Goal: Task Accomplishment & Management: Manage account settings

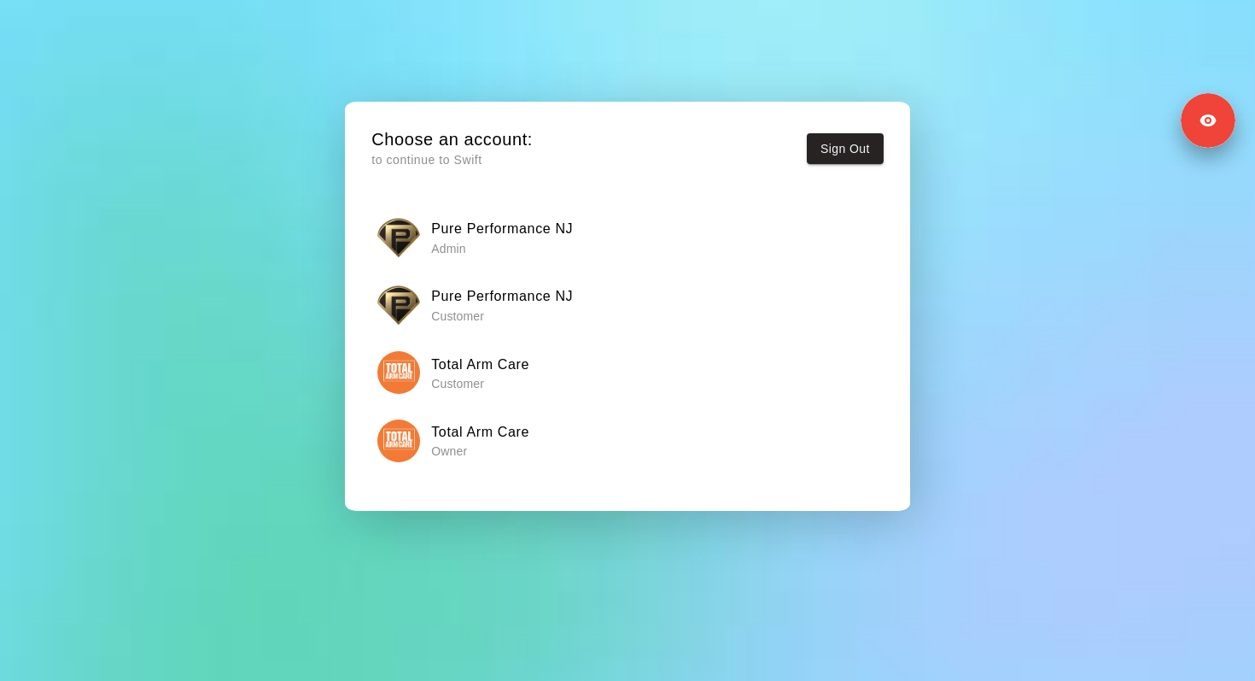
click at [535, 430] on div "Total Arm Care Owner" at bounding box center [627, 440] width 500 height 43
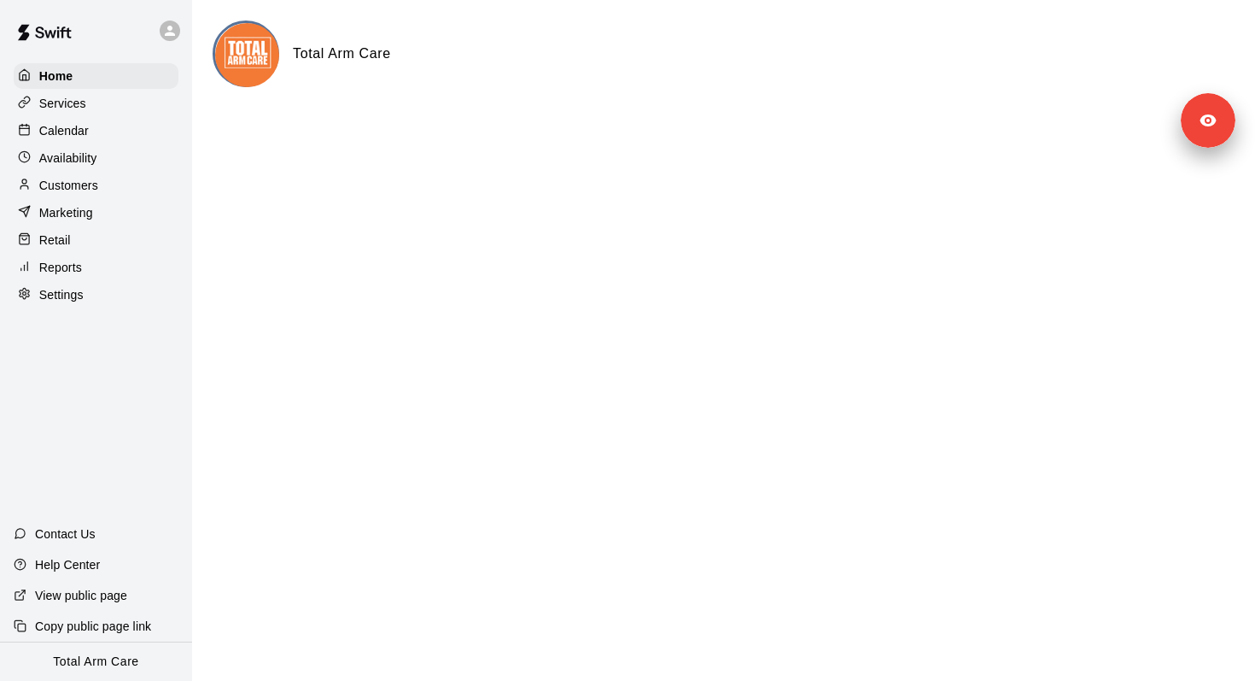
click at [107, 106] on div "Services" at bounding box center [96, 104] width 165 height 26
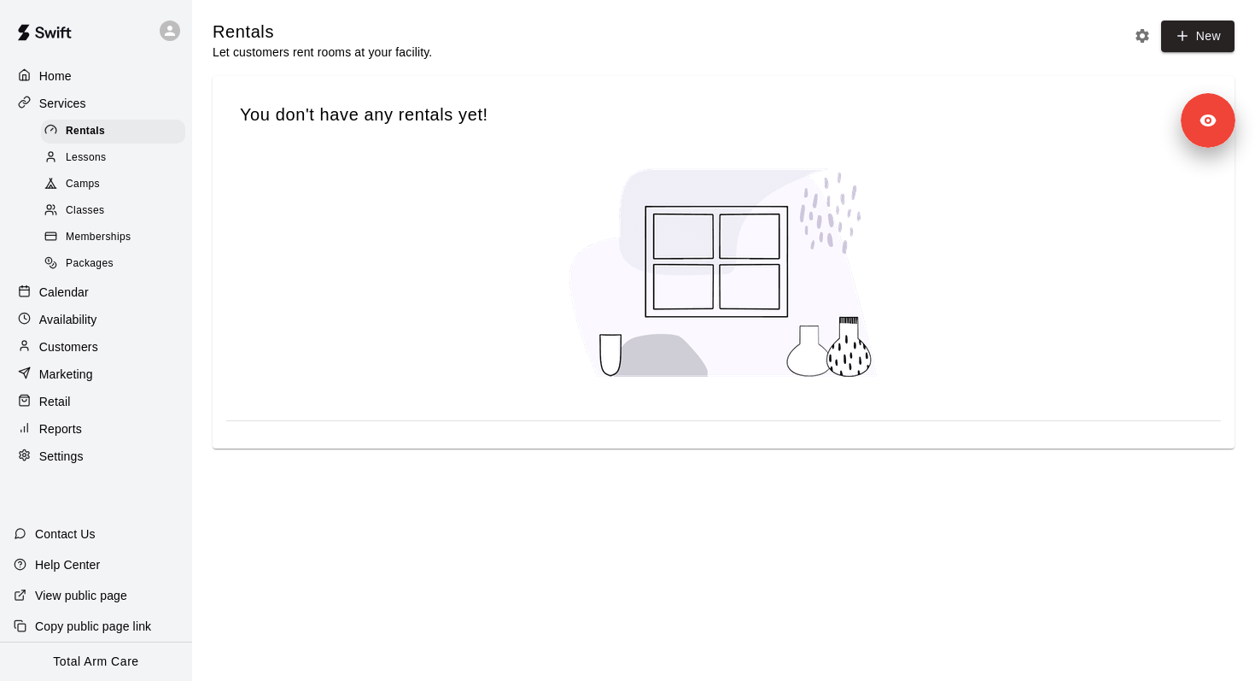
click at [113, 219] on div "Classes" at bounding box center [113, 211] width 144 height 24
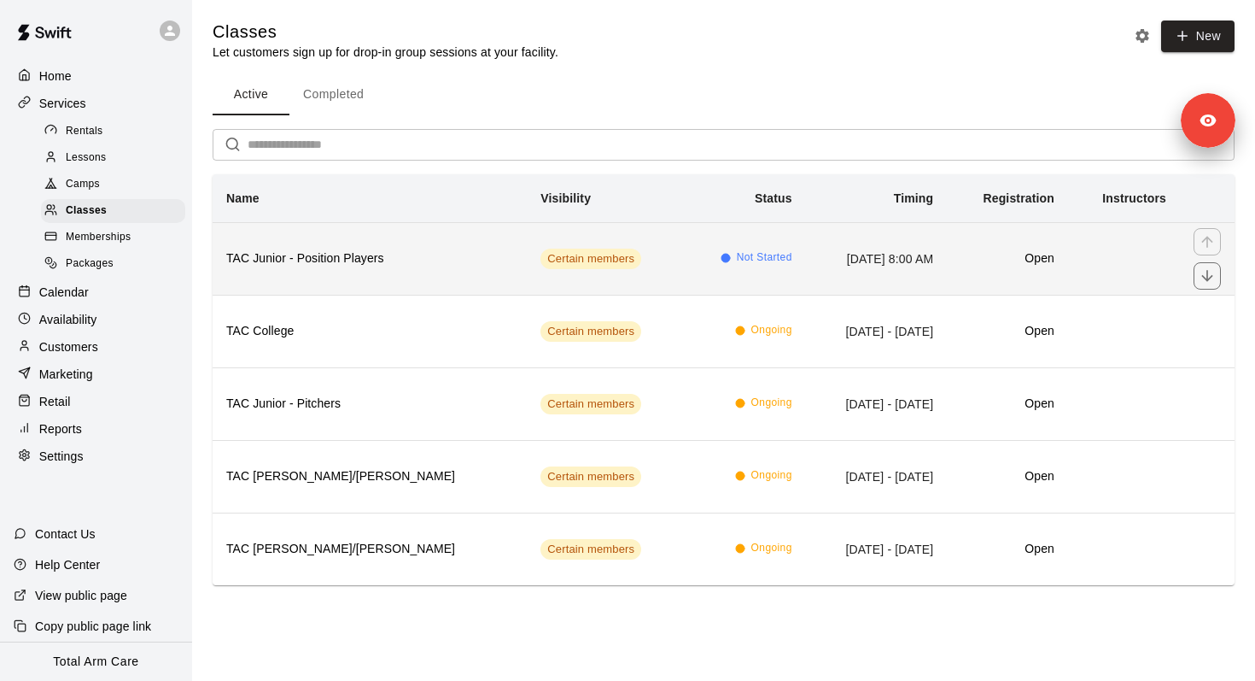
click at [400, 271] on th "TAC Junior - Position Players" at bounding box center [370, 258] width 314 height 73
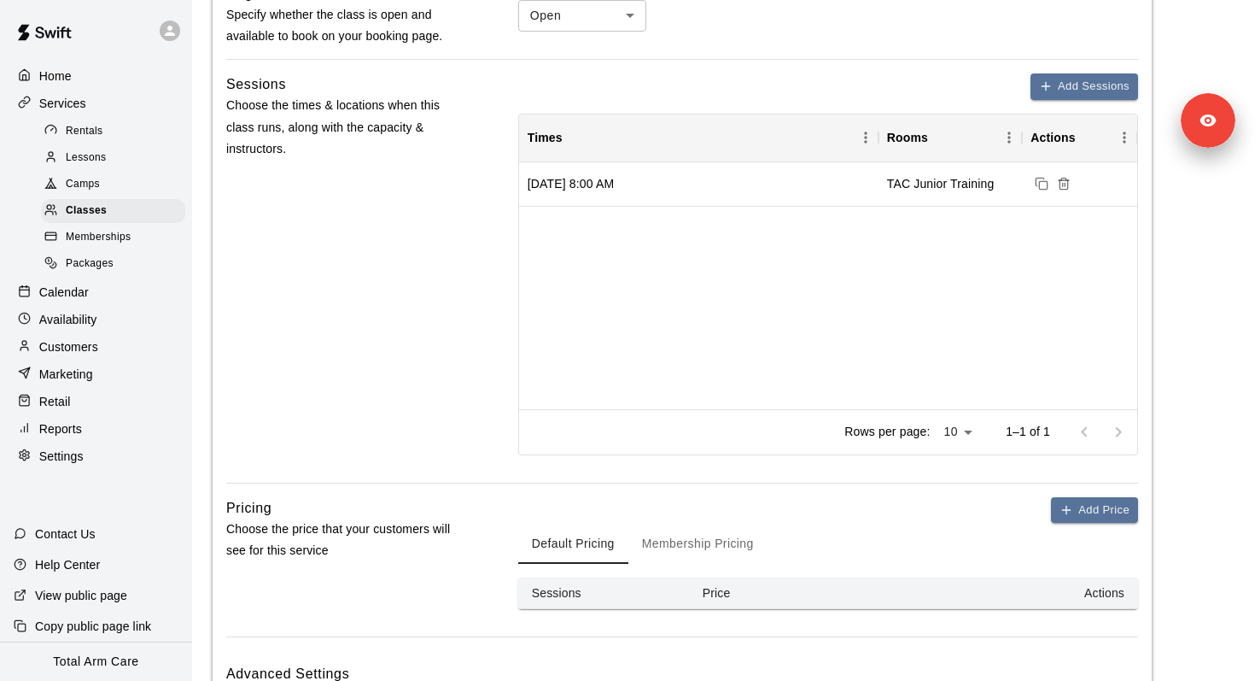
scroll to position [916, 0]
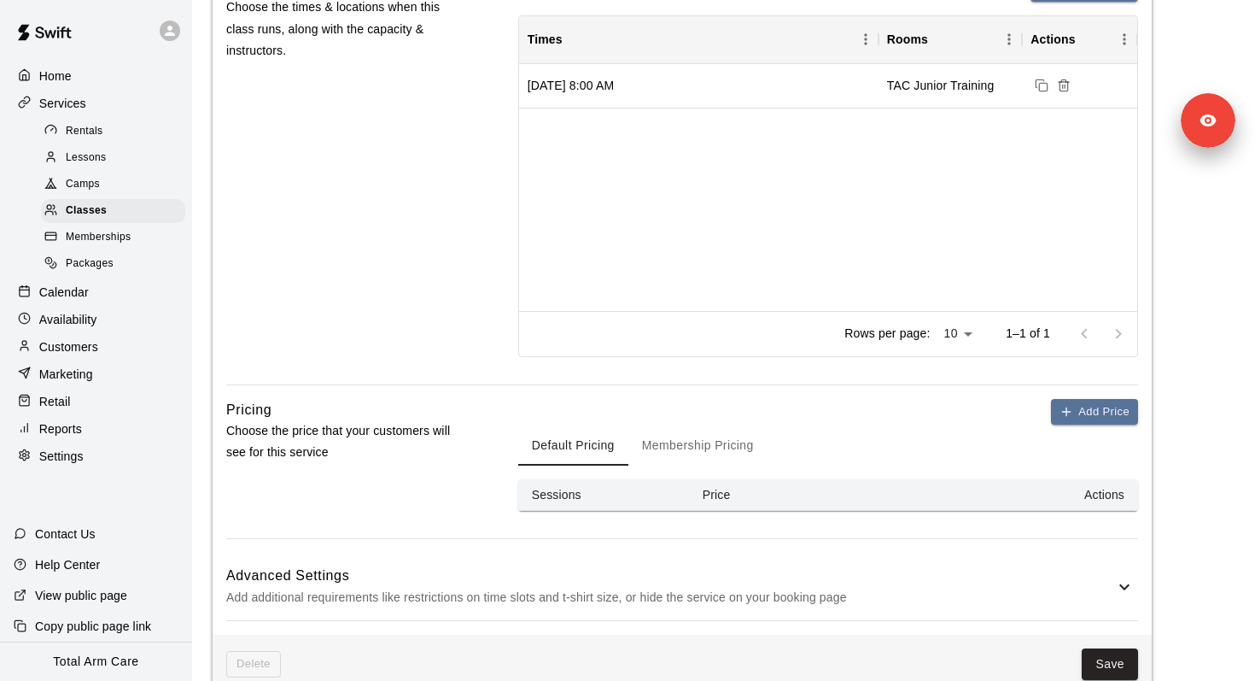
click at [725, 442] on button "Membership Pricing" at bounding box center [698, 444] width 139 height 41
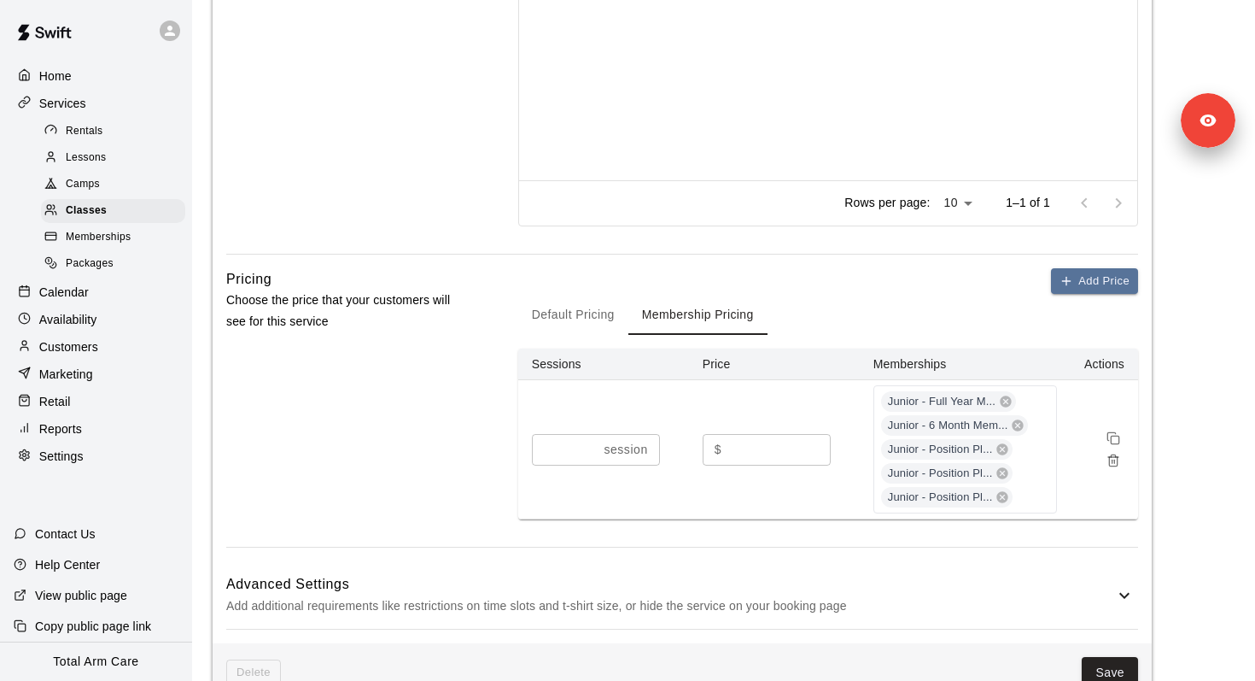
scroll to position [1071, 0]
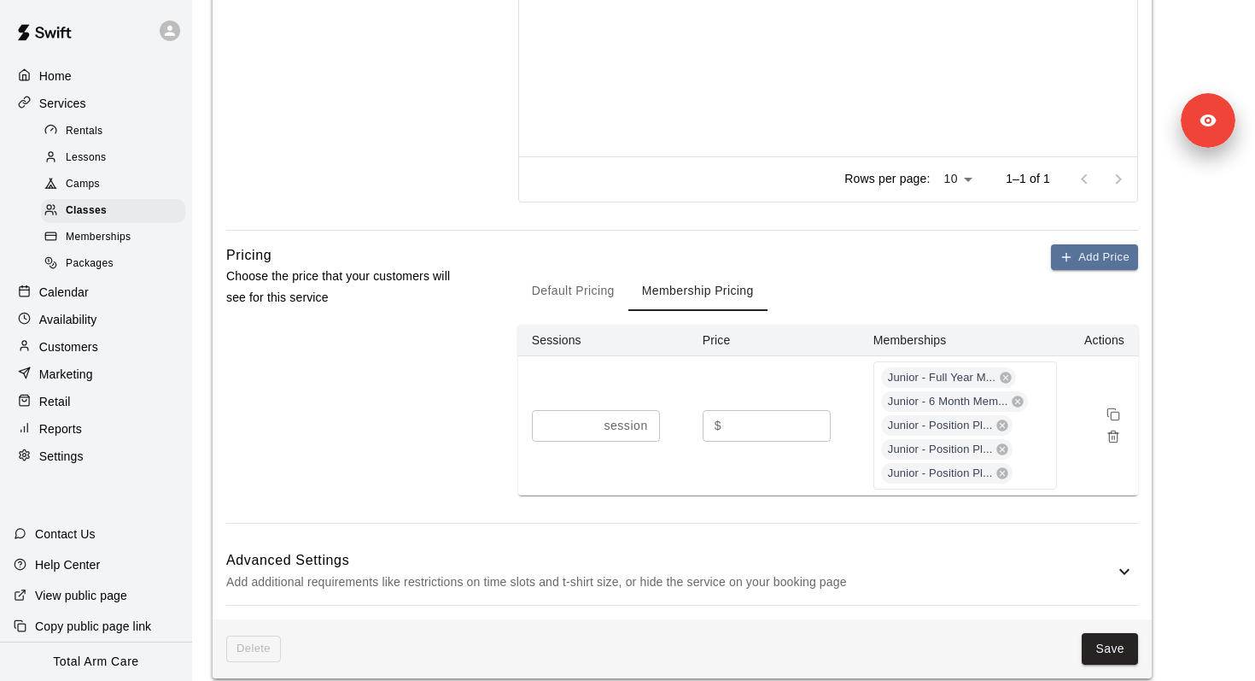
click at [588, 304] on button "Default Pricing" at bounding box center [573, 290] width 110 height 41
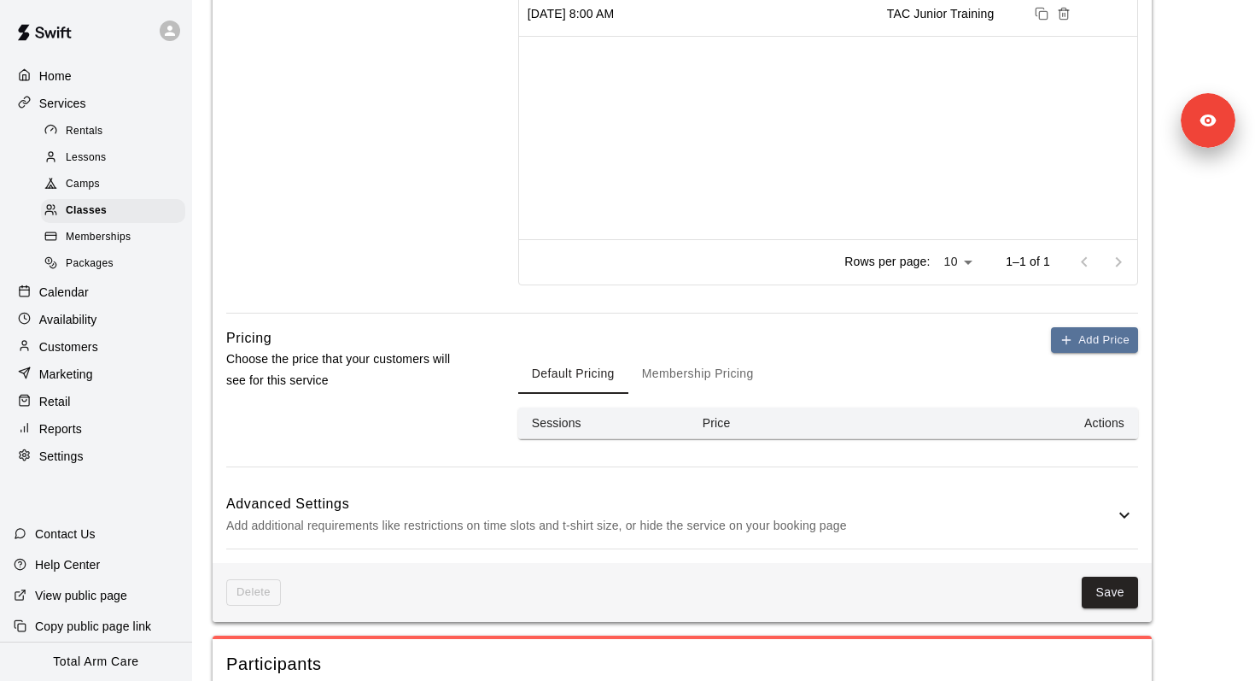
drag, startPoint x: 671, startPoint y: 362, endPoint x: 680, endPoint y: 378, distance: 18.3
click at [671, 362] on button "Membership Pricing" at bounding box center [698, 373] width 139 height 41
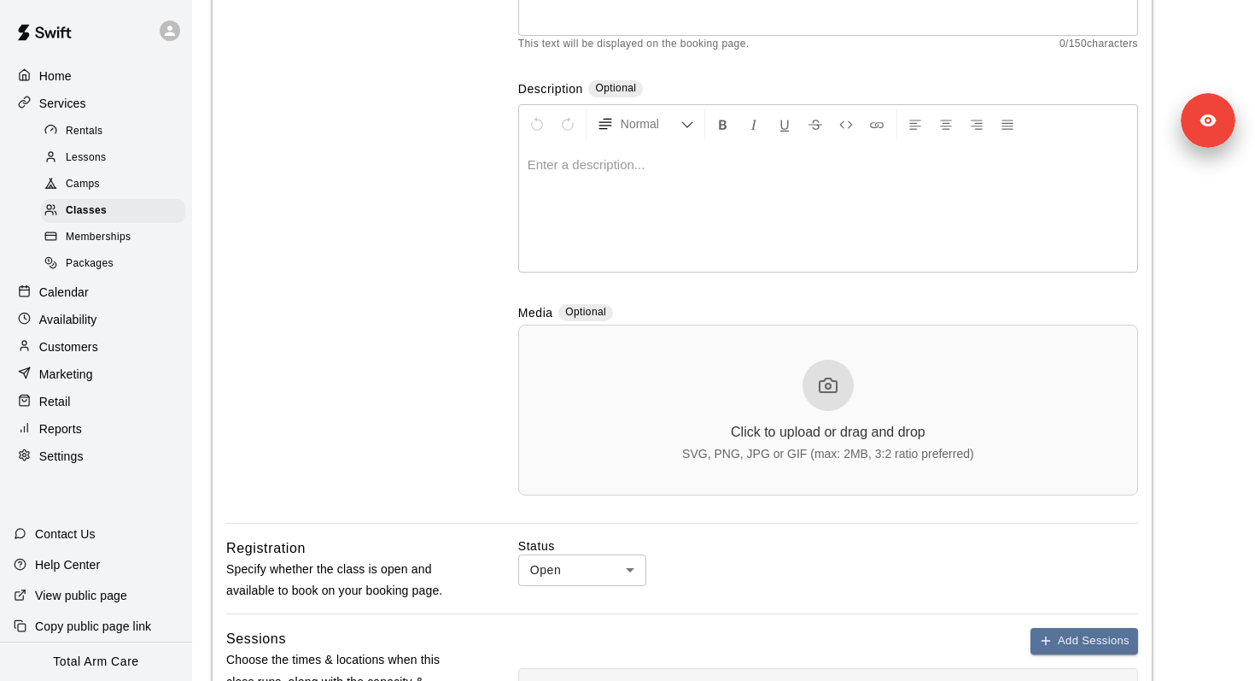
scroll to position [0, 0]
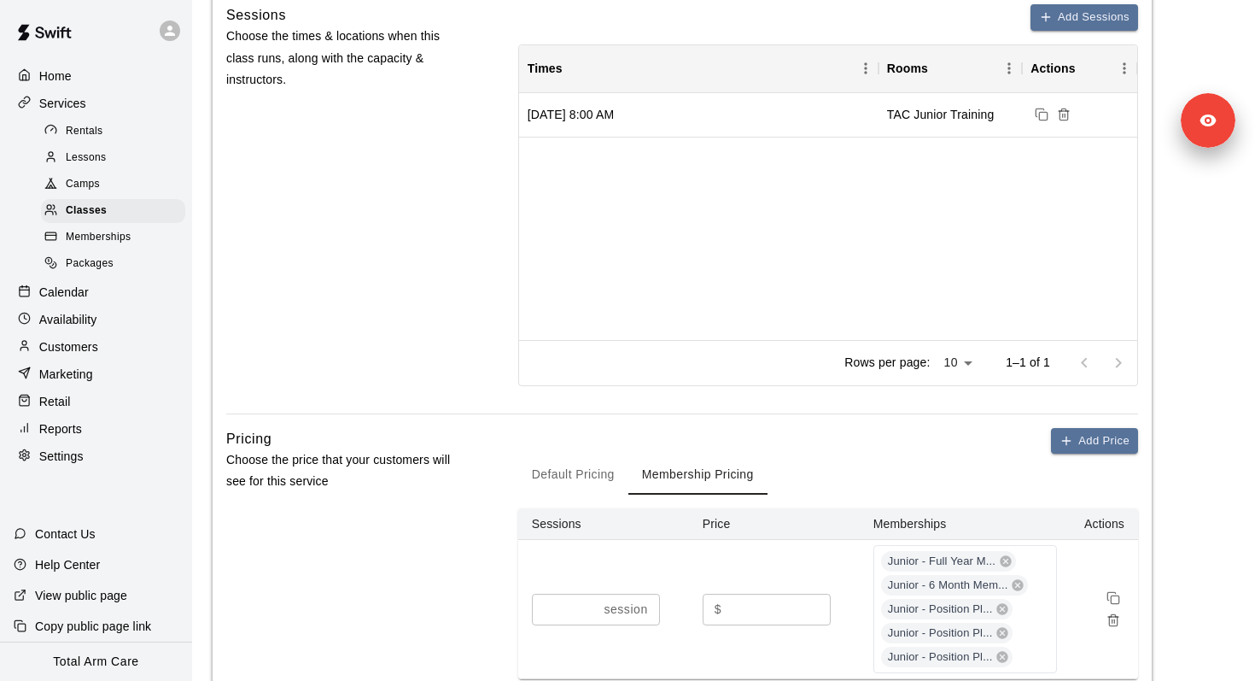
click at [589, 473] on button "Default Pricing" at bounding box center [573, 473] width 110 height 41
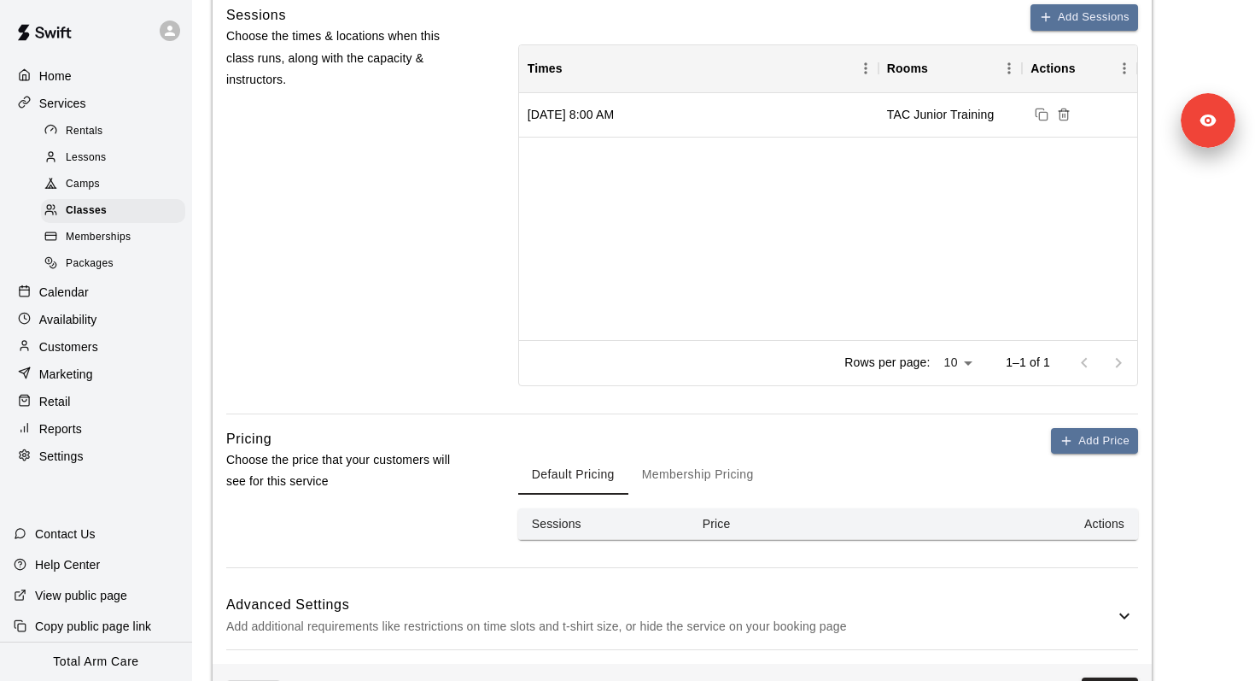
scroll to position [1066, 0]
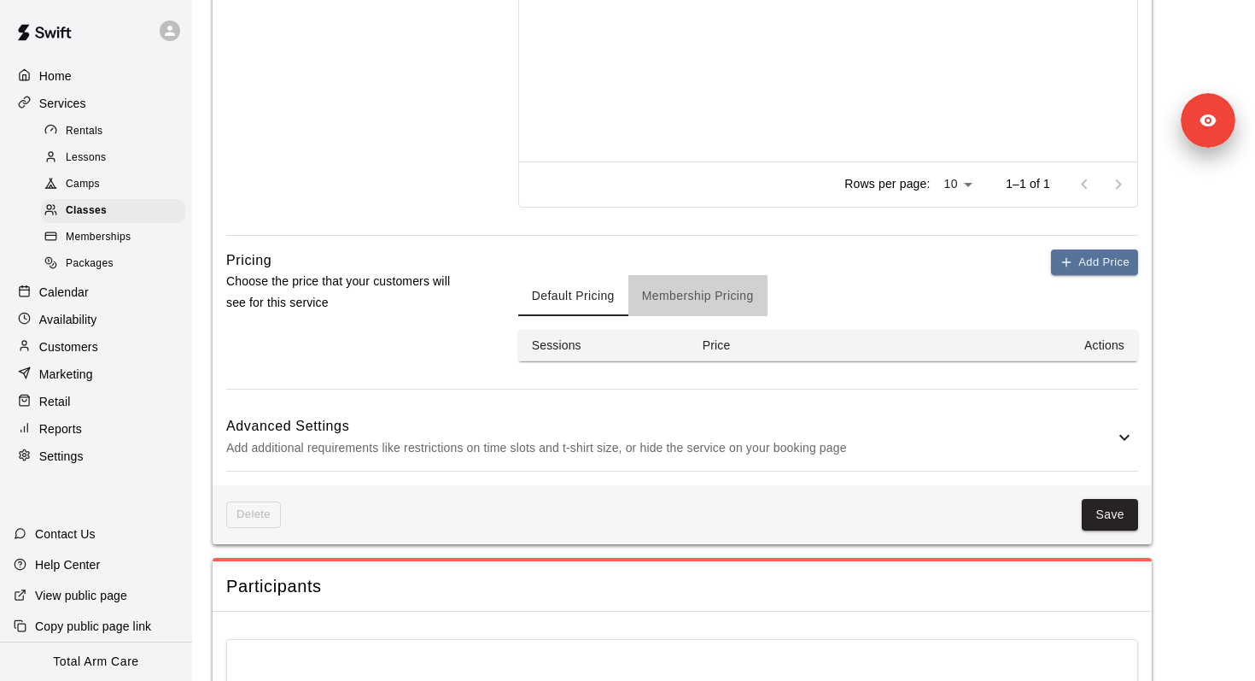
click at [703, 306] on button "Membership Pricing" at bounding box center [698, 295] width 139 height 41
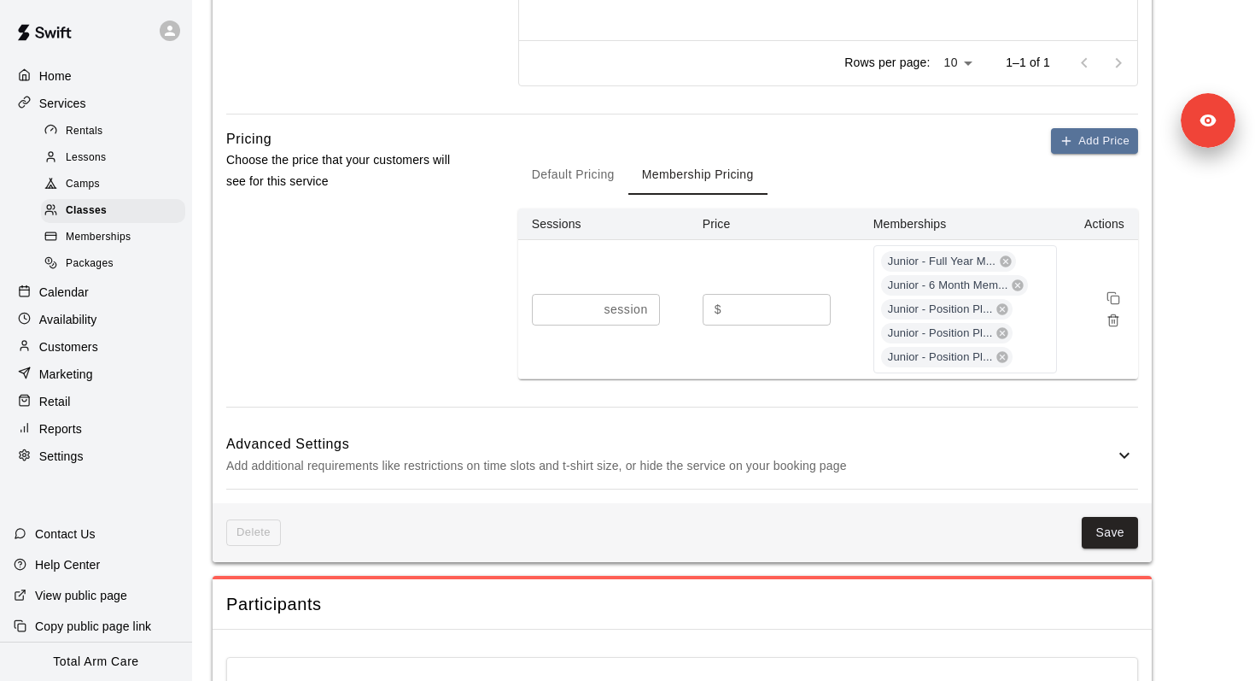
scroll to position [1327, 0]
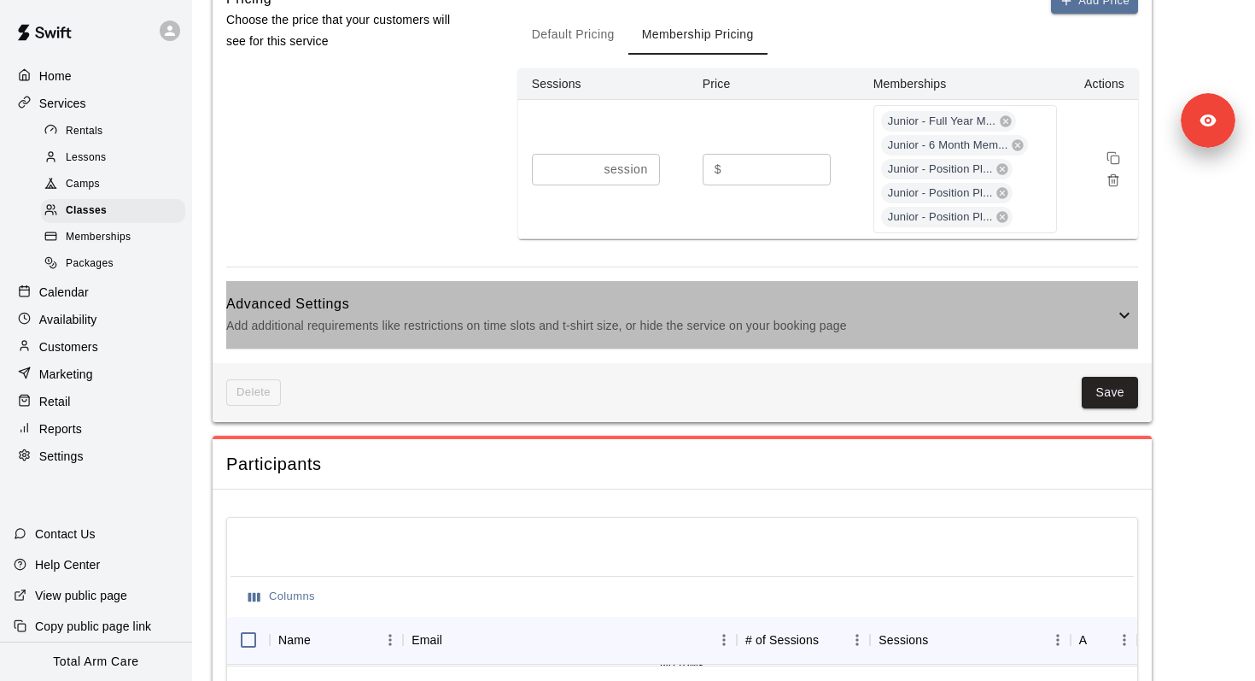
click at [795, 341] on div "Advanced Settings Add additional requirements like restrictions on time slots a…" at bounding box center [682, 314] width 912 height 67
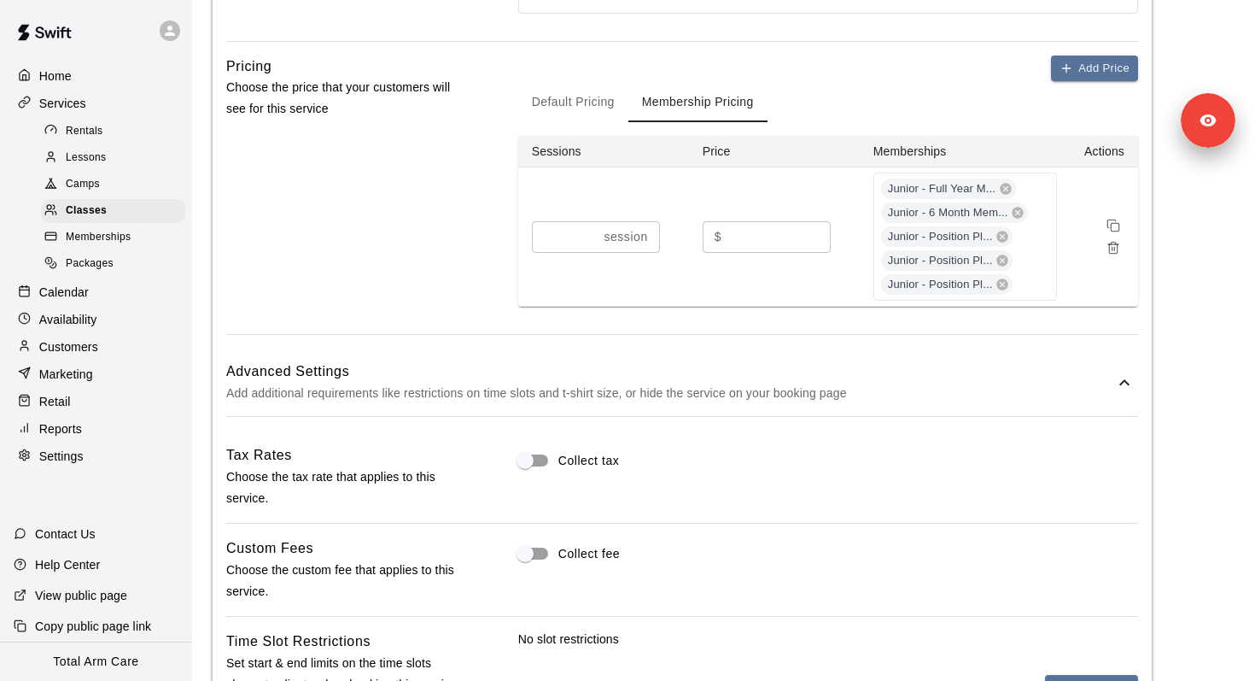
scroll to position [1301, 0]
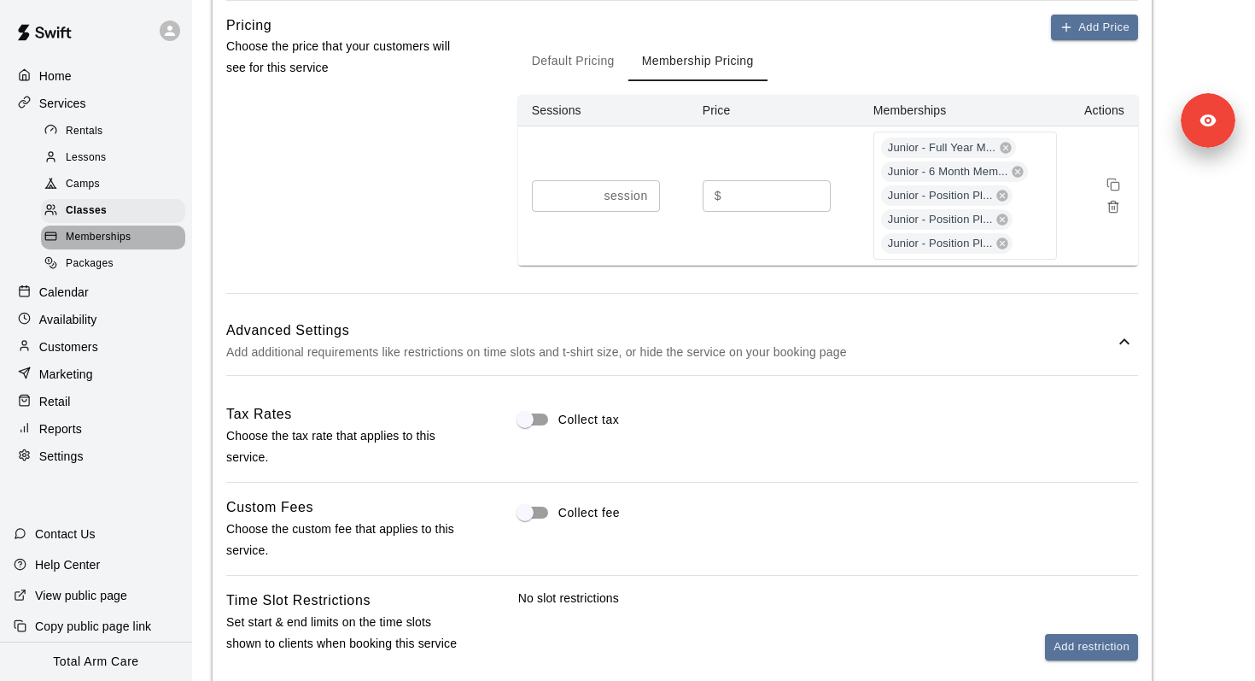
click at [113, 241] on span "Memberships" at bounding box center [98, 237] width 65 height 17
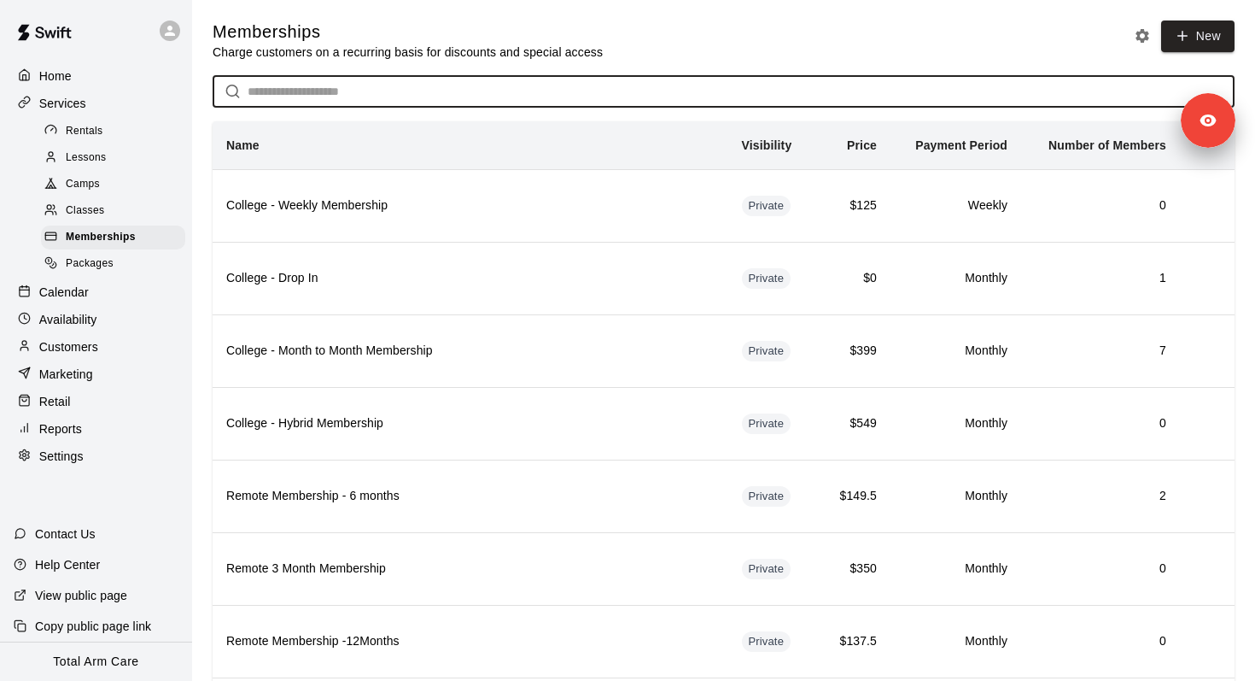
click at [288, 97] on input "text" at bounding box center [741, 92] width 987 height 32
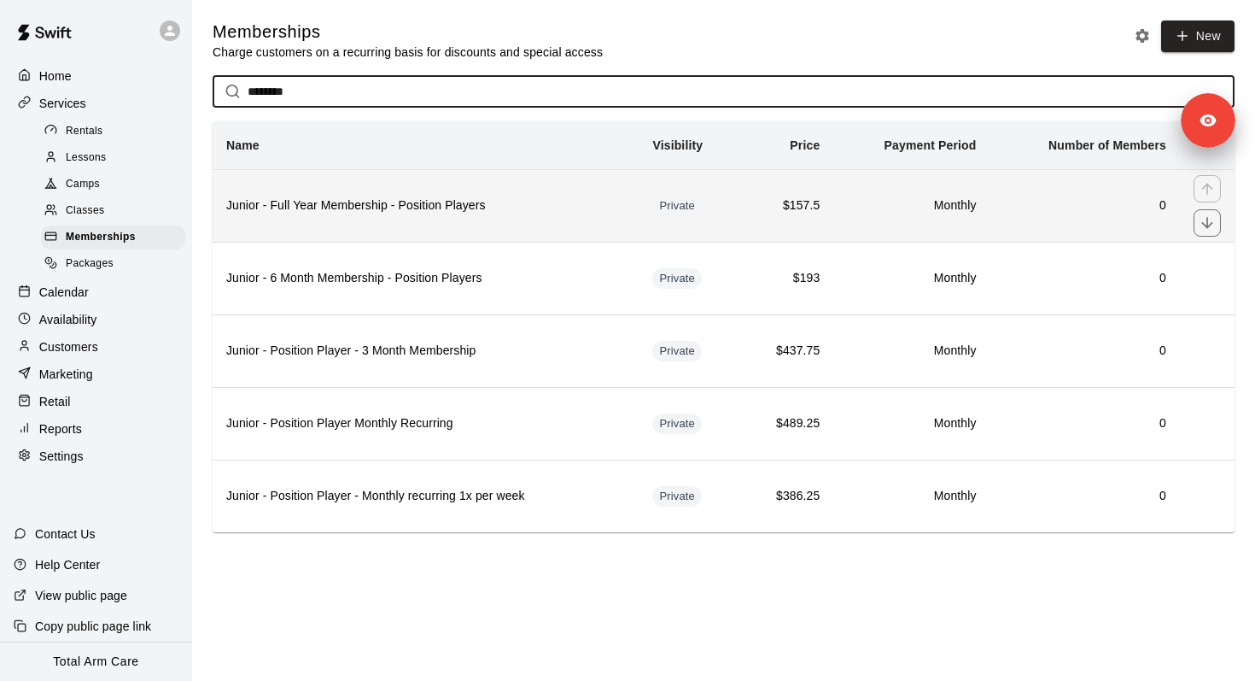
type input "********"
click at [498, 219] on th "Junior - Full Year Membership - Position Players" at bounding box center [426, 205] width 426 height 73
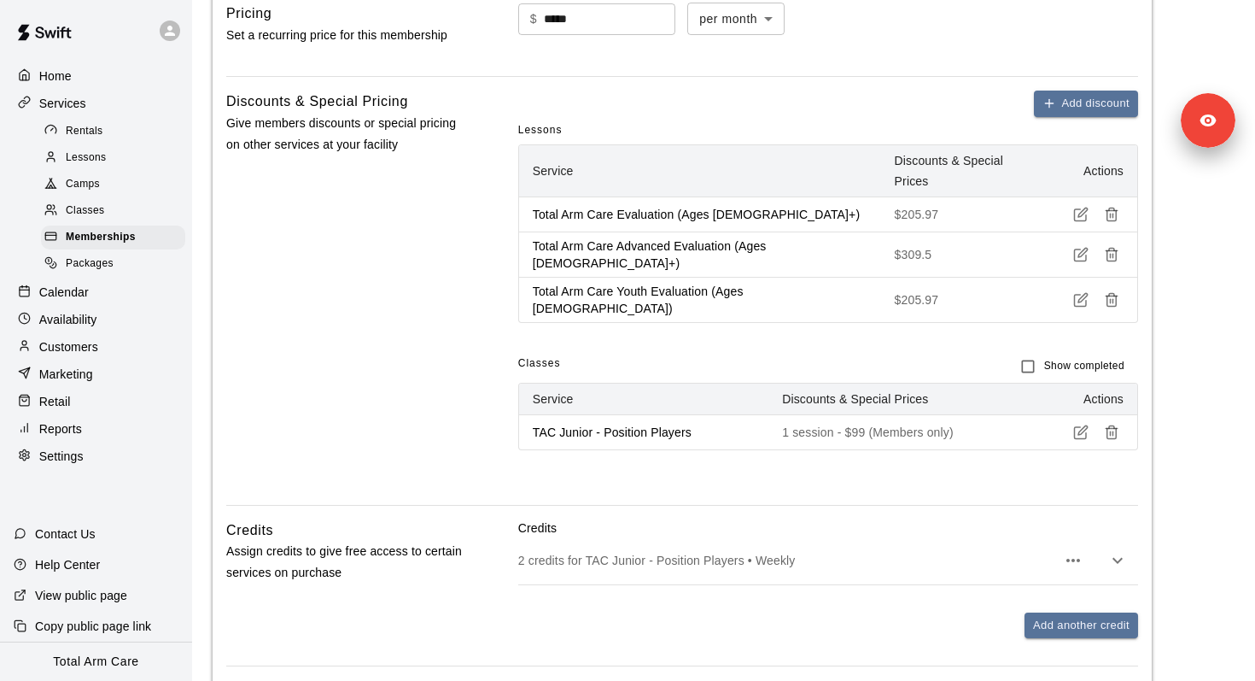
scroll to position [1436, 0]
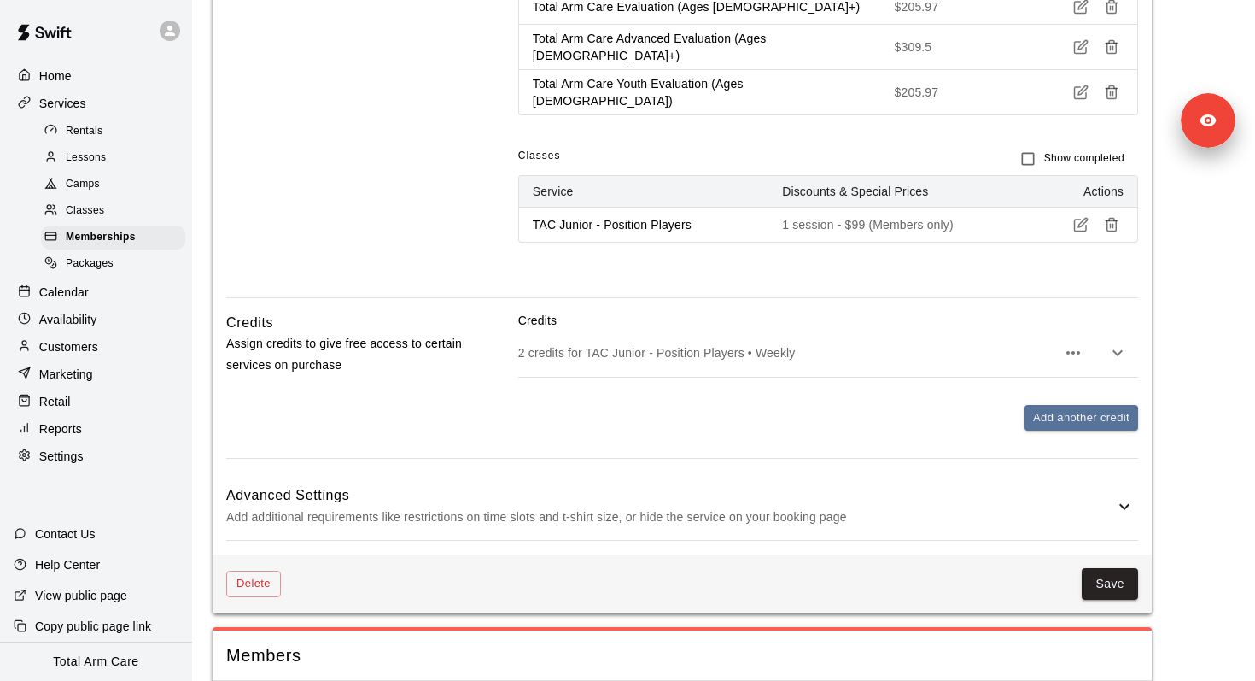
click at [1118, 342] on icon "button" at bounding box center [1118, 352] width 20 height 20
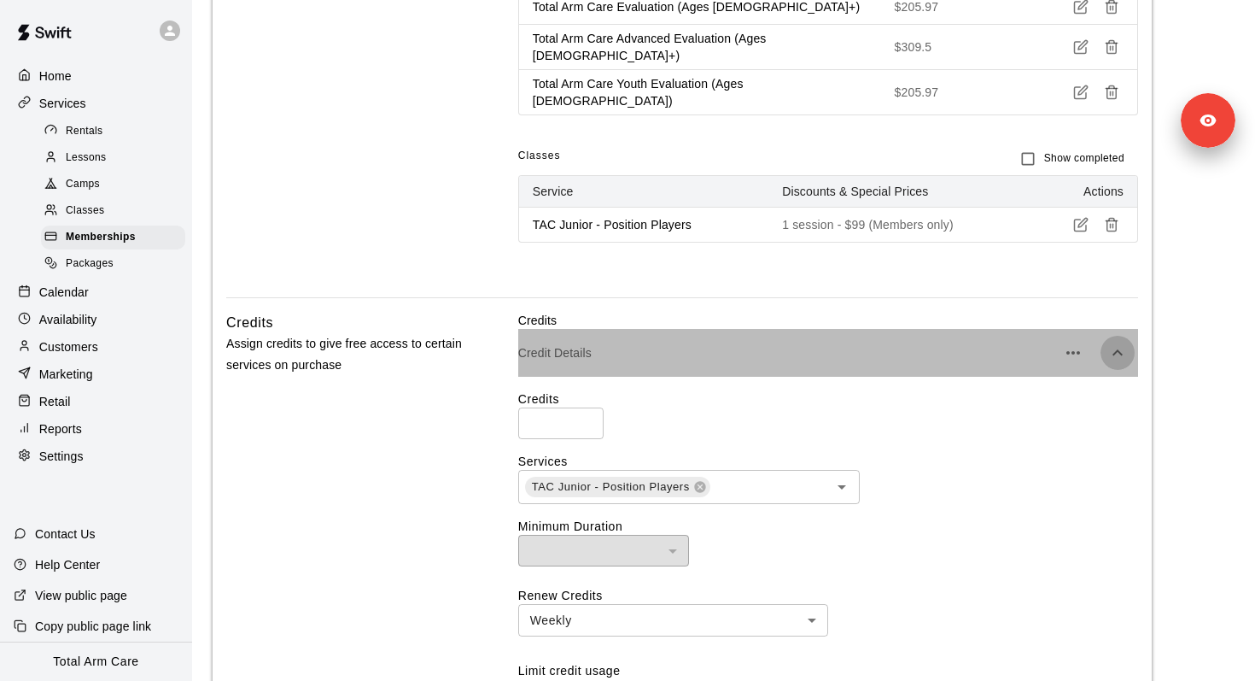
click at [1118, 342] on icon "button" at bounding box center [1118, 352] width 20 height 20
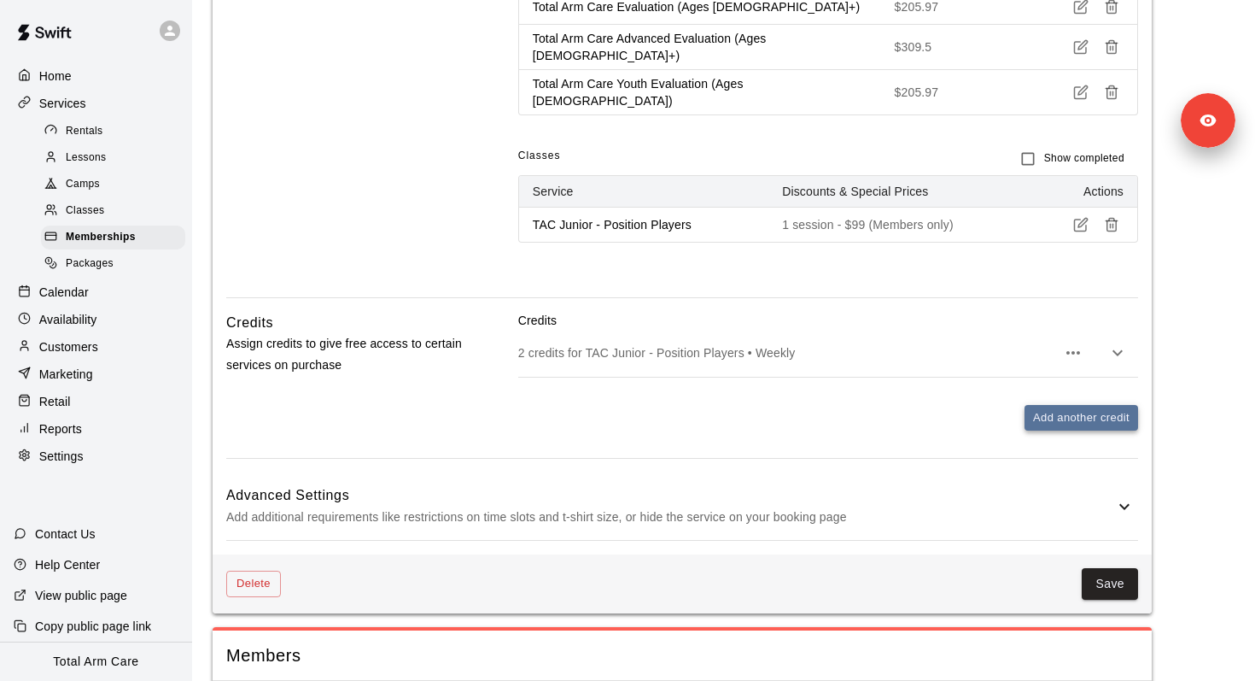
scroll to position [1450, 0]
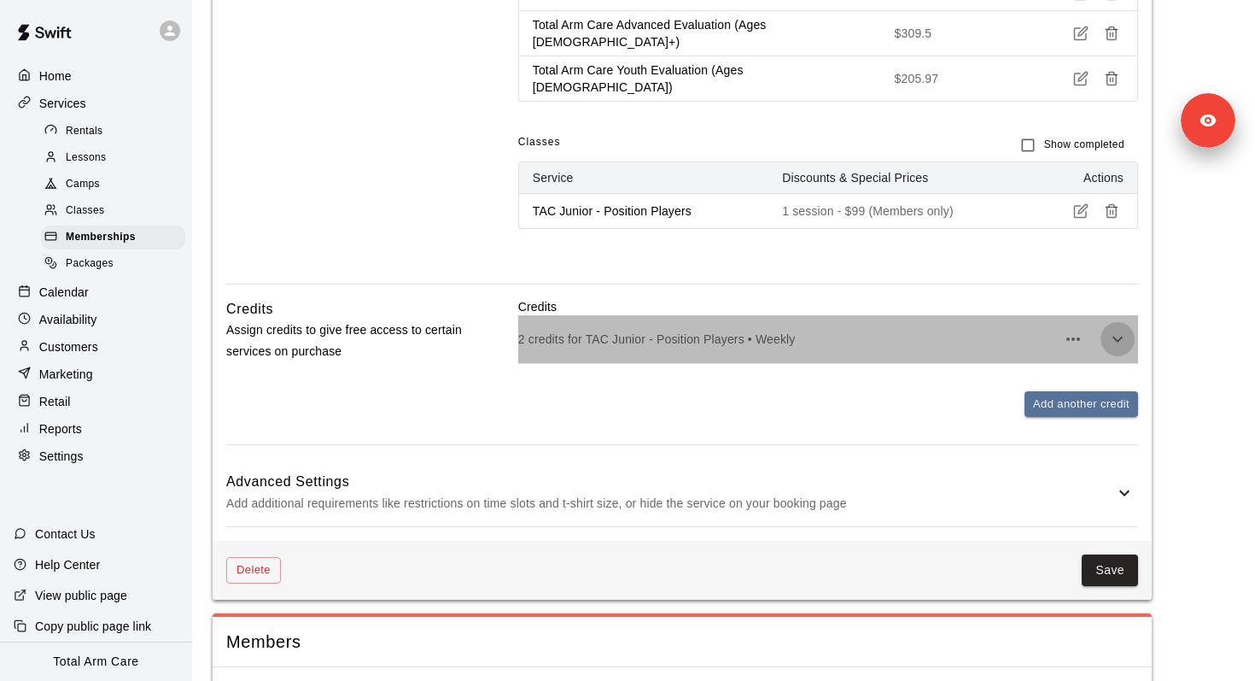
click at [1130, 322] on button "button" at bounding box center [1118, 339] width 34 height 34
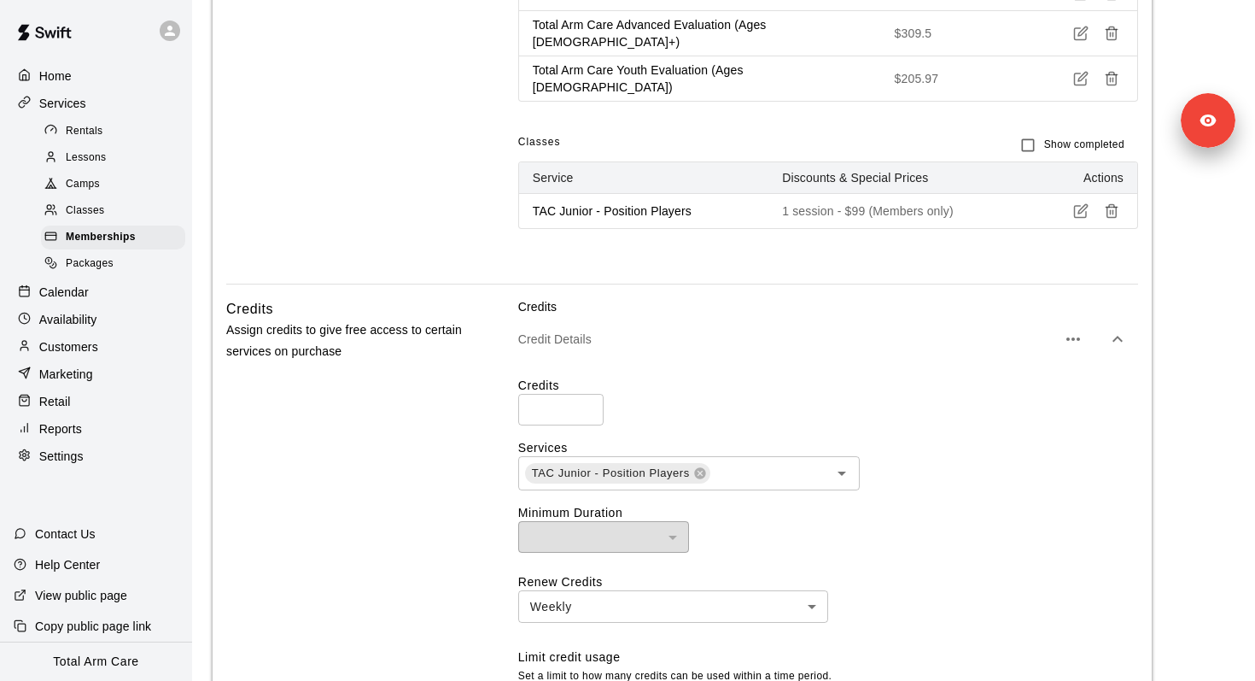
click at [1128, 322] on button "button" at bounding box center [1118, 339] width 34 height 34
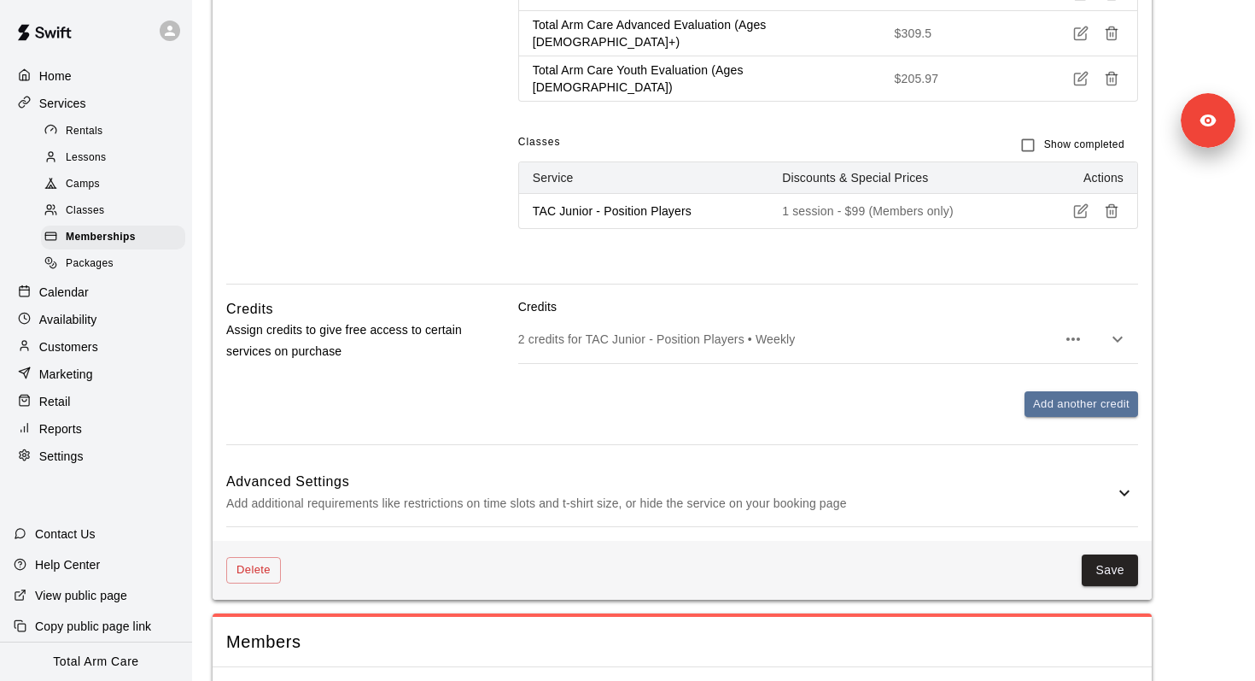
click at [1128, 322] on button "button" at bounding box center [1118, 339] width 34 height 34
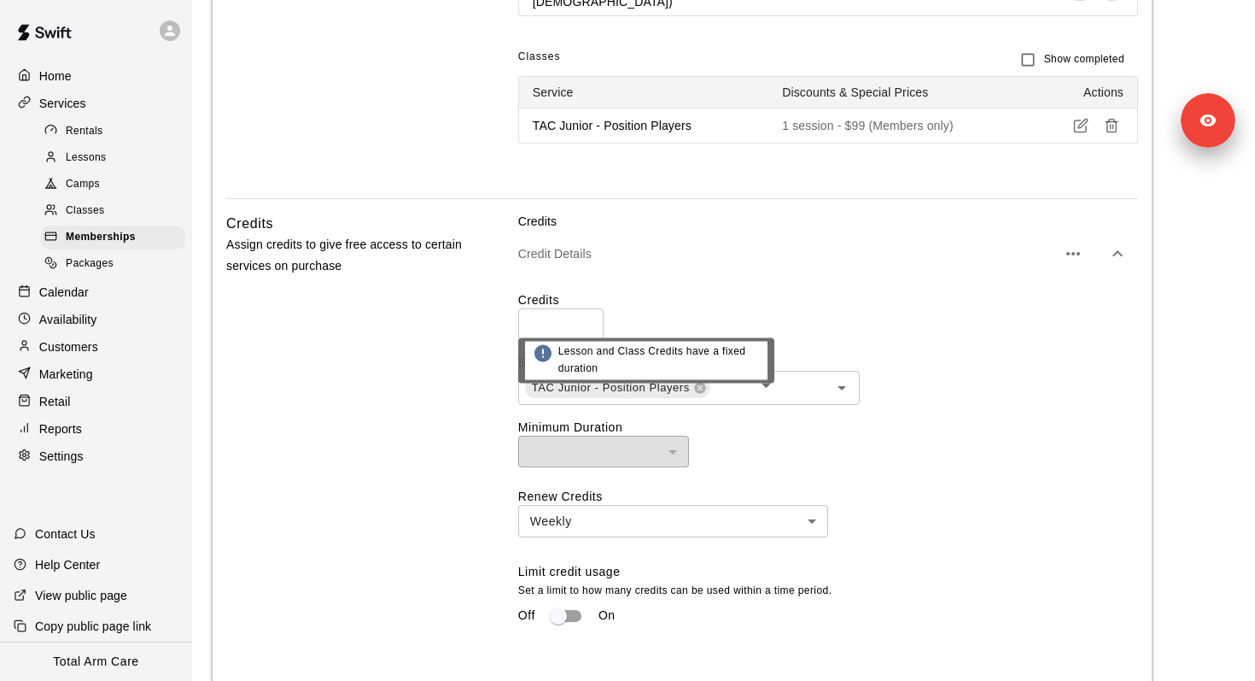
scroll to position [1541, 0]
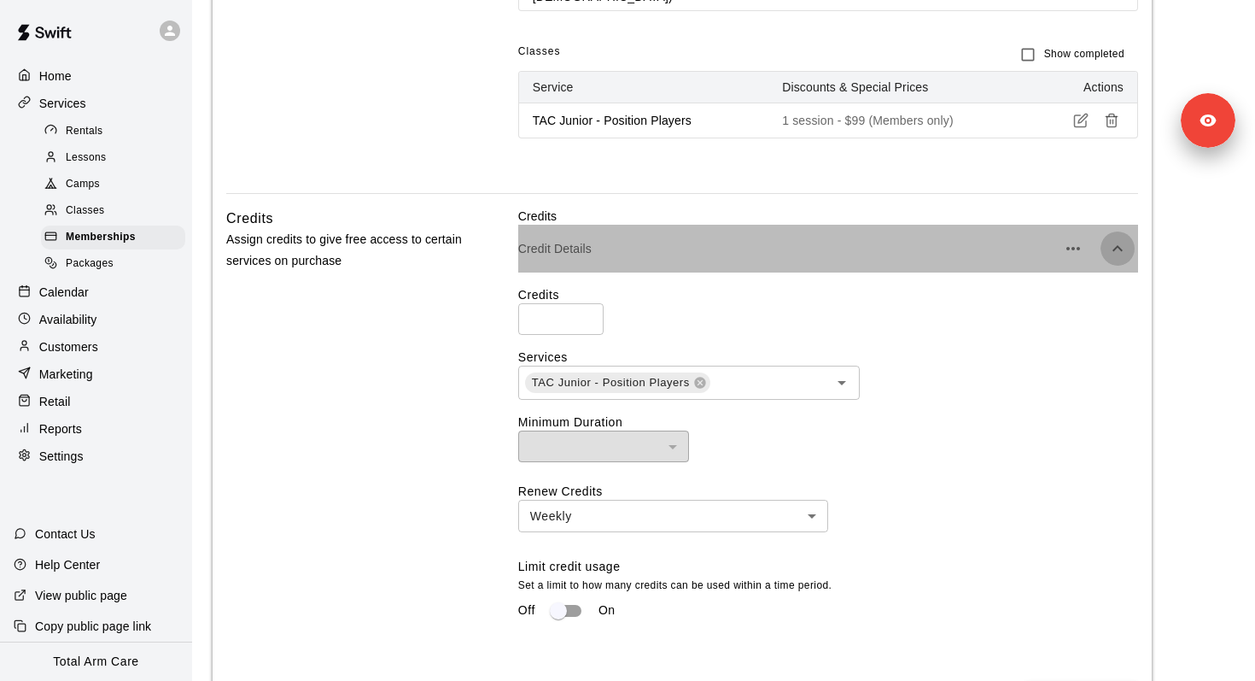
click at [1108, 238] on icon "button" at bounding box center [1118, 248] width 20 height 20
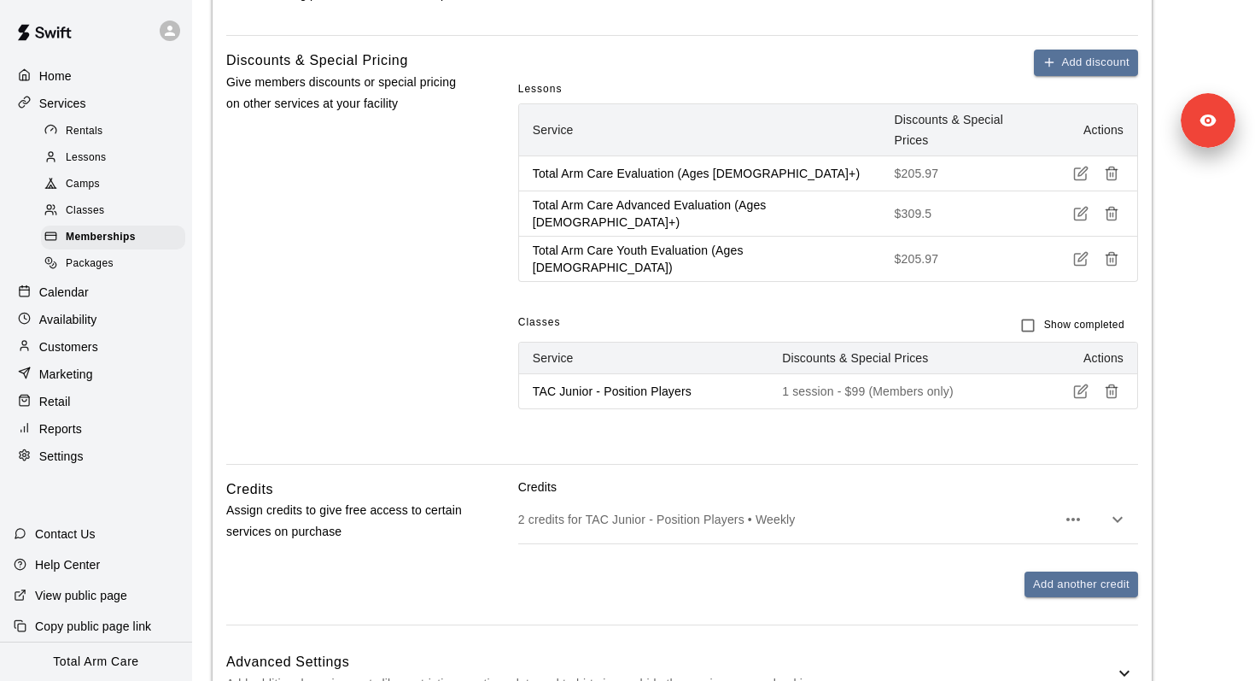
scroll to position [1268, 0]
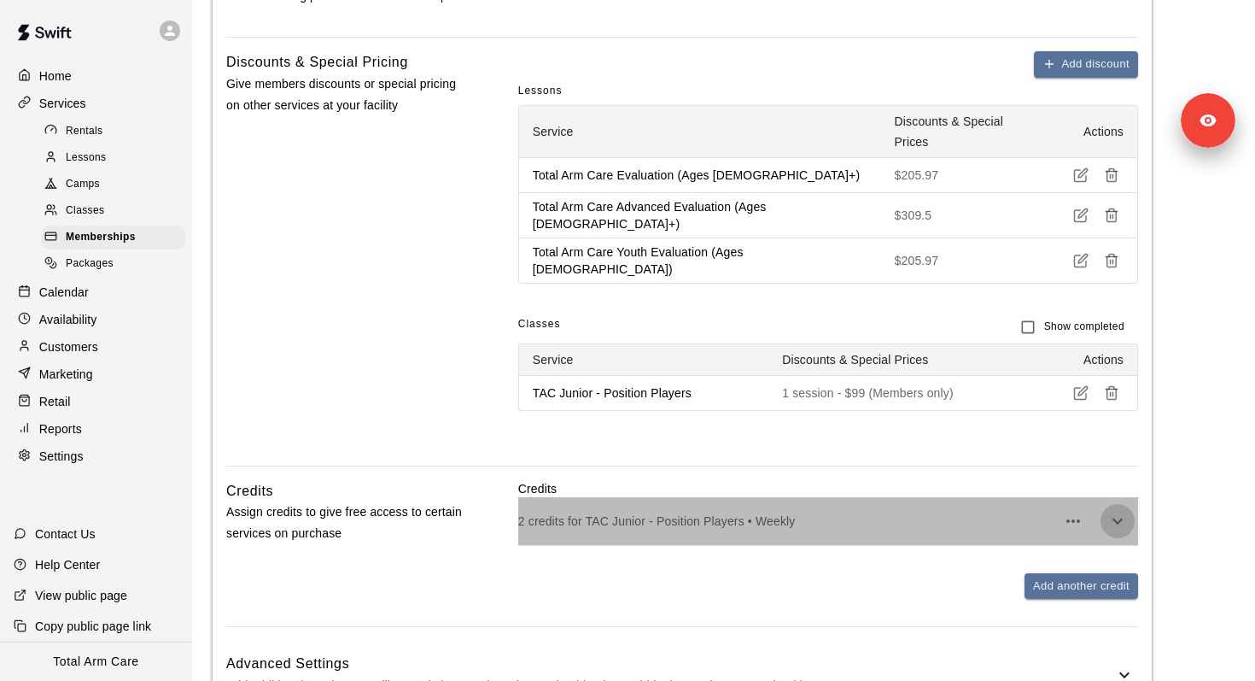
click at [1113, 511] on icon "button" at bounding box center [1118, 521] width 20 height 20
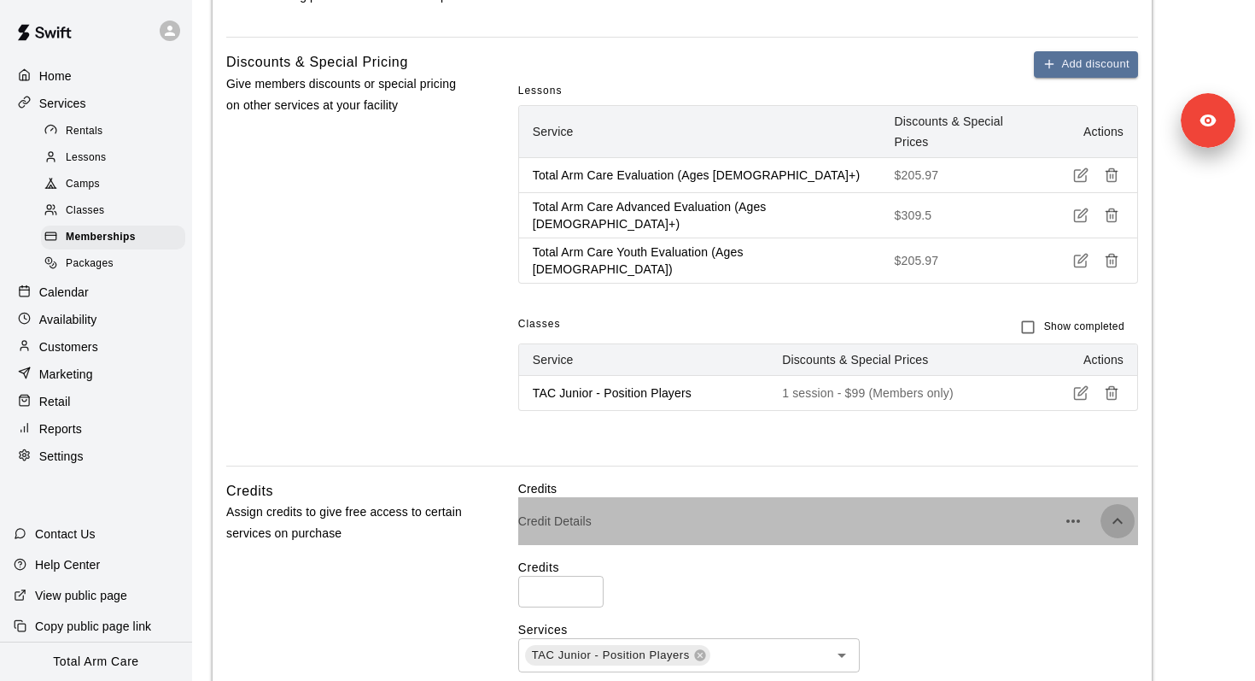
click at [1112, 511] on icon "button" at bounding box center [1118, 521] width 20 height 20
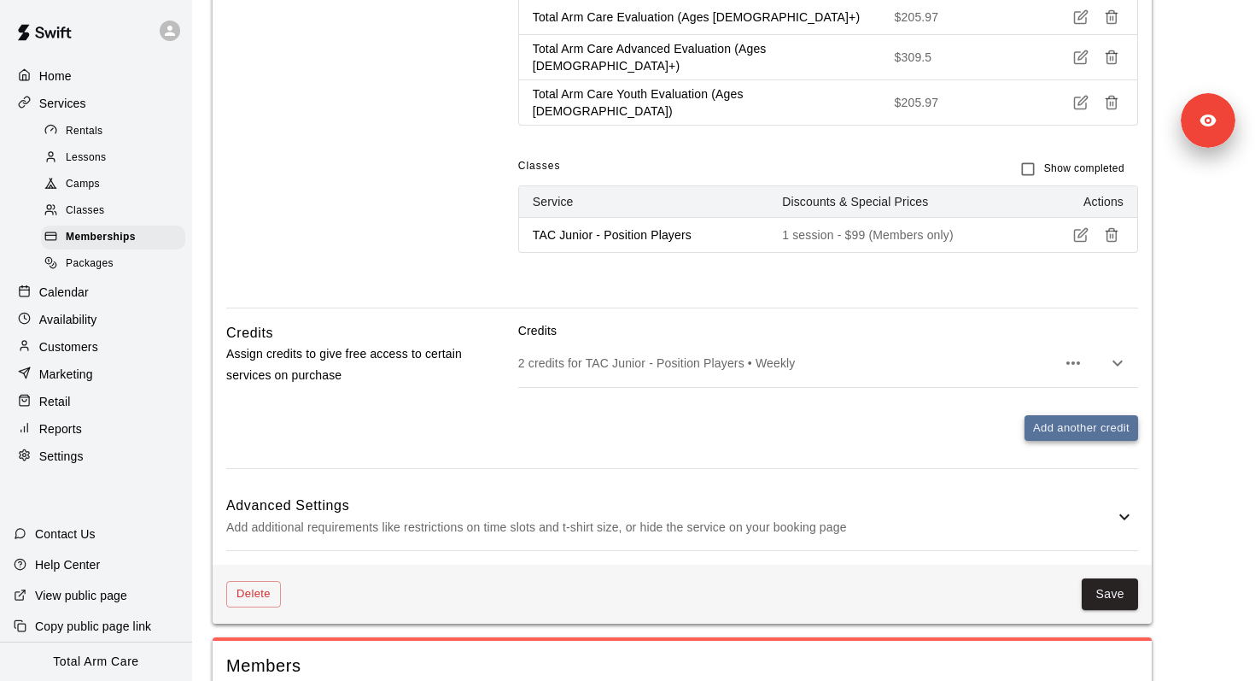
scroll to position [1414, 0]
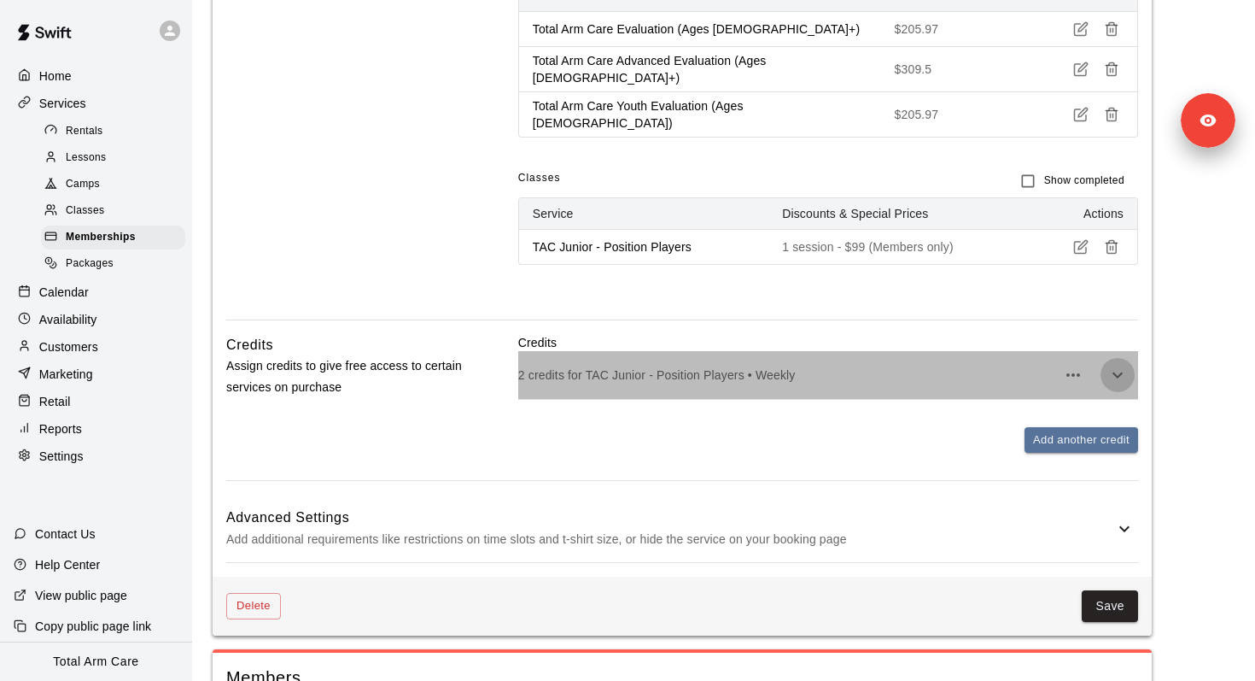
click at [1121, 358] on button "button" at bounding box center [1118, 375] width 34 height 34
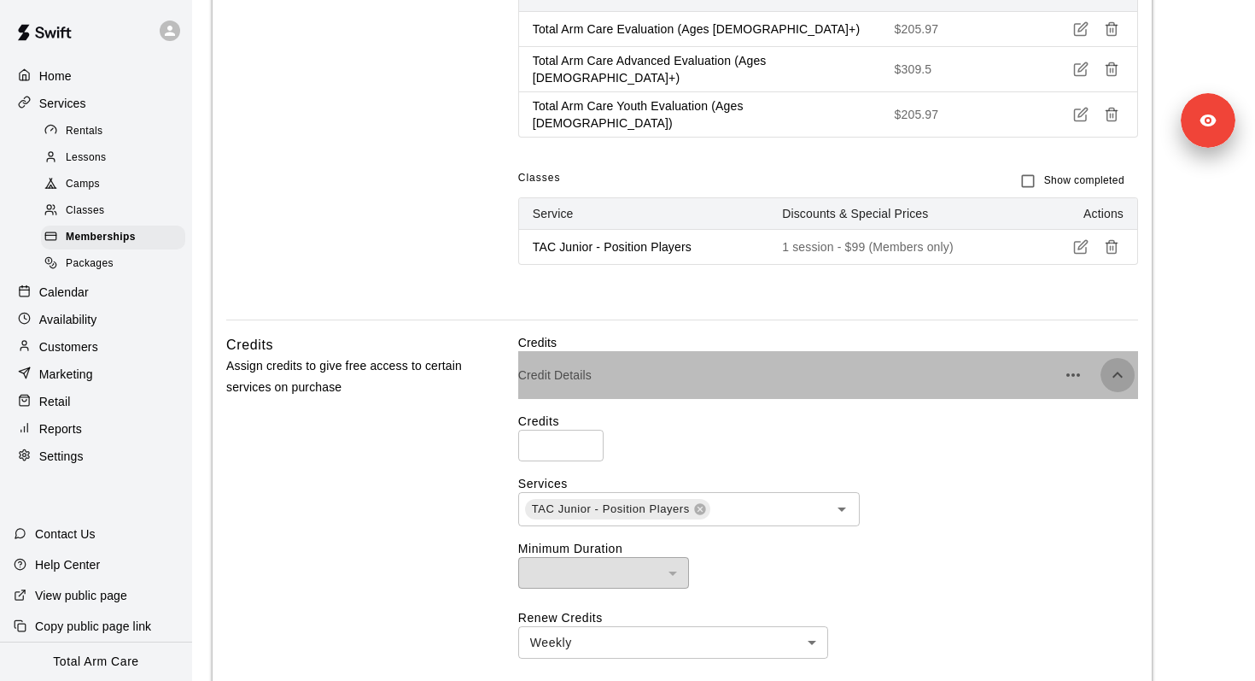
click at [1121, 358] on button "button" at bounding box center [1118, 375] width 34 height 34
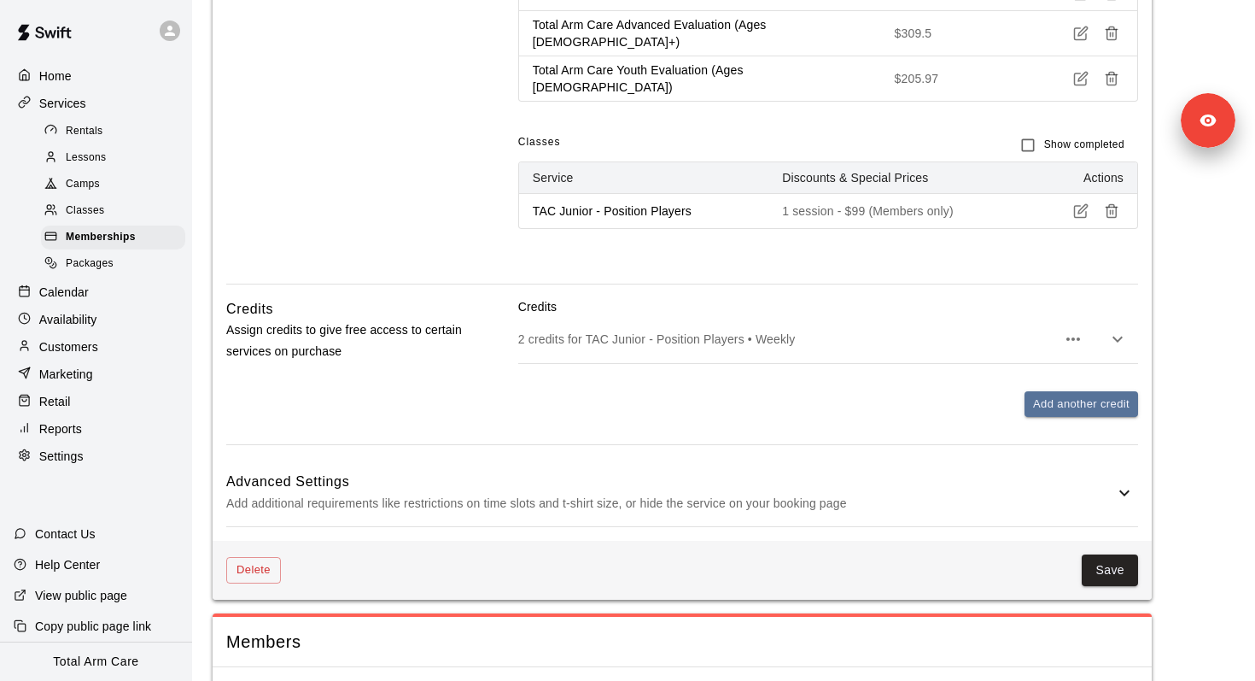
scroll to position [1450, 0]
click at [1075, 329] on icon "button" at bounding box center [1073, 339] width 20 height 20
click at [1167, 290] on div at bounding box center [627, 340] width 1255 height 681
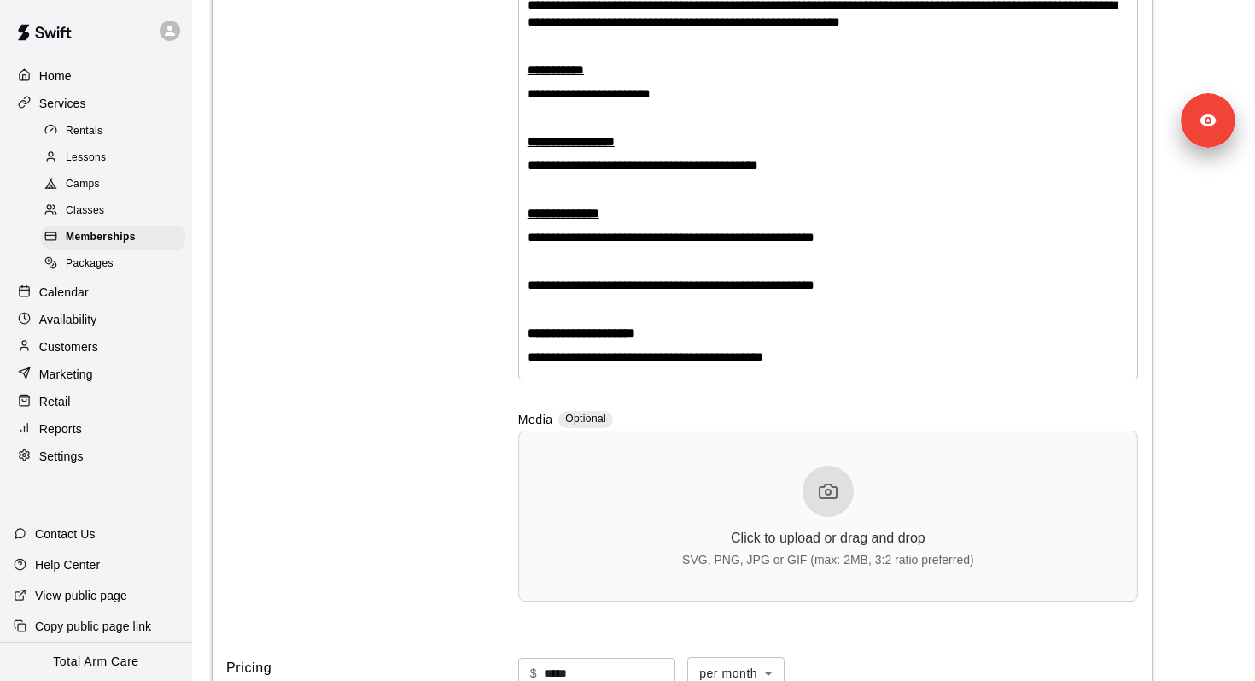
scroll to position [186, 0]
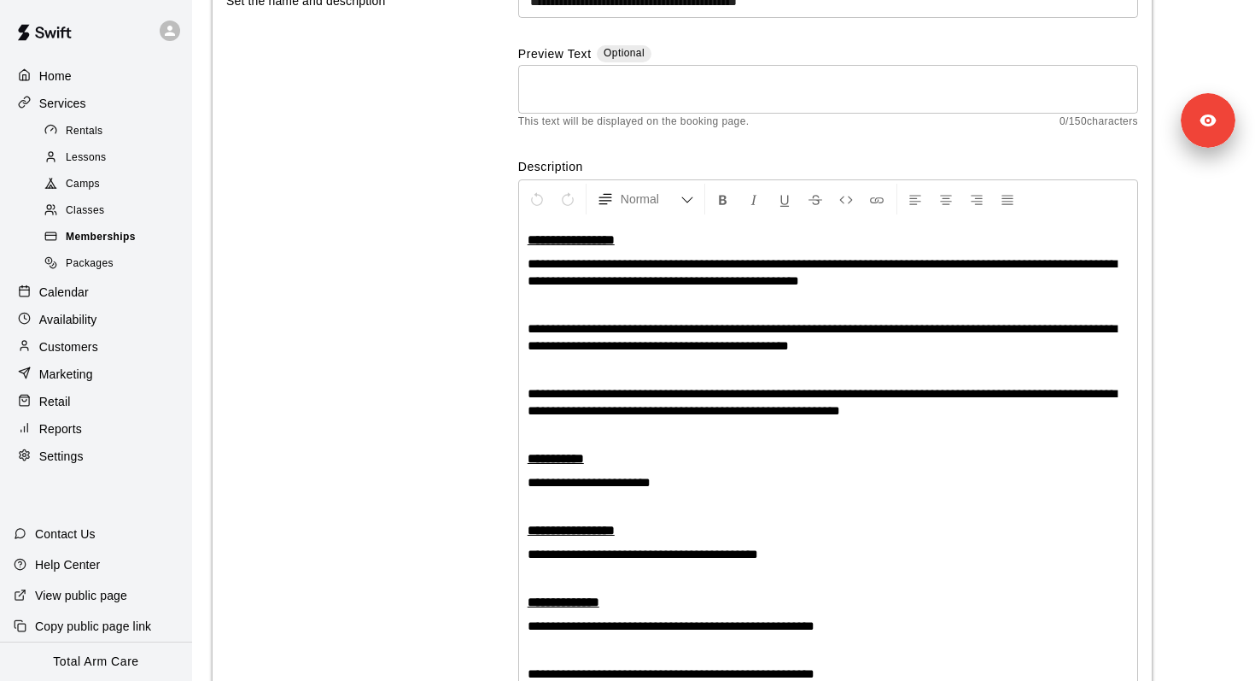
click at [137, 243] on div "Memberships" at bounding box center [113, 237] width 144 height 24
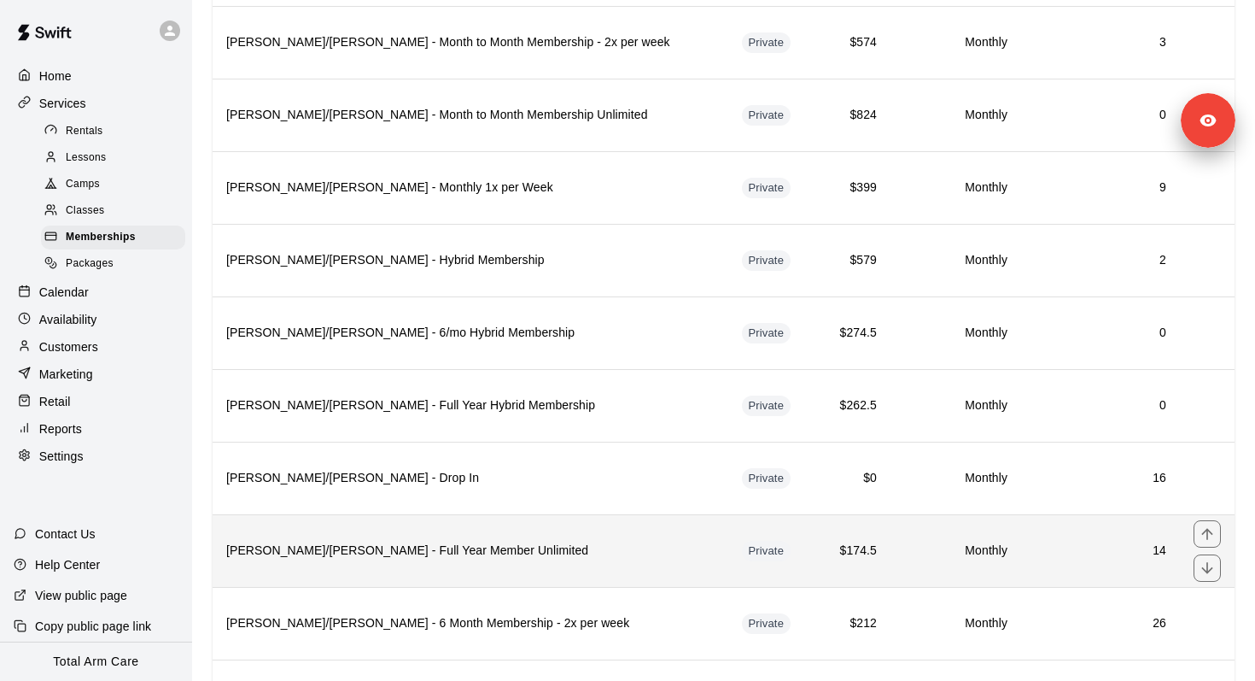
scroll to position [1895, 0]
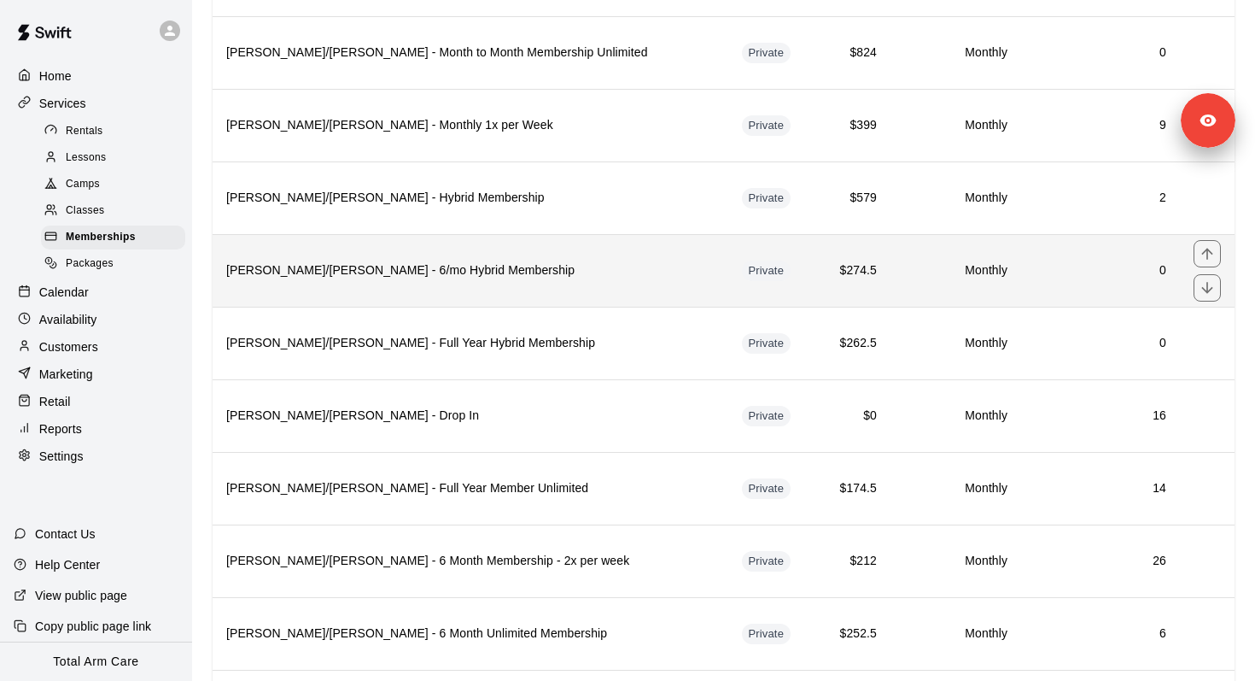
click at [494, 266] on h6 "[PERSON_NAME]/[PERSON_NAME] - 6/mo Hybrid Membership" at bounding box center [470, 270] width 489 height 19
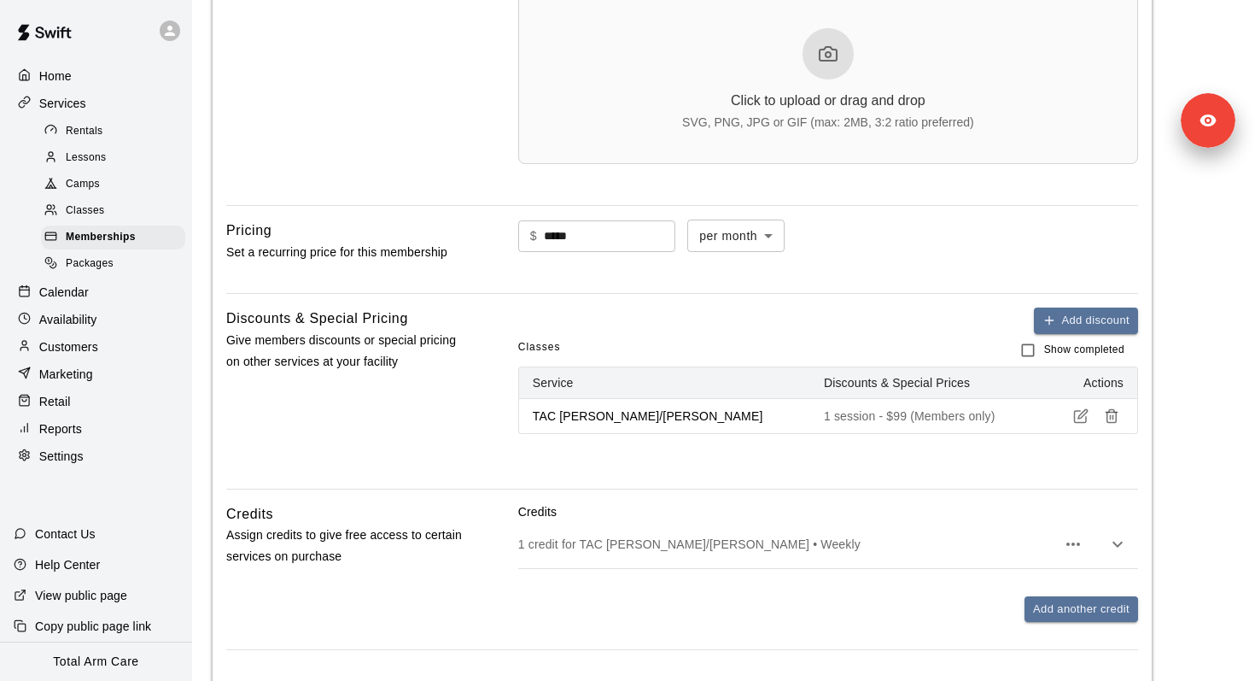
scroll to position [1203, 0]
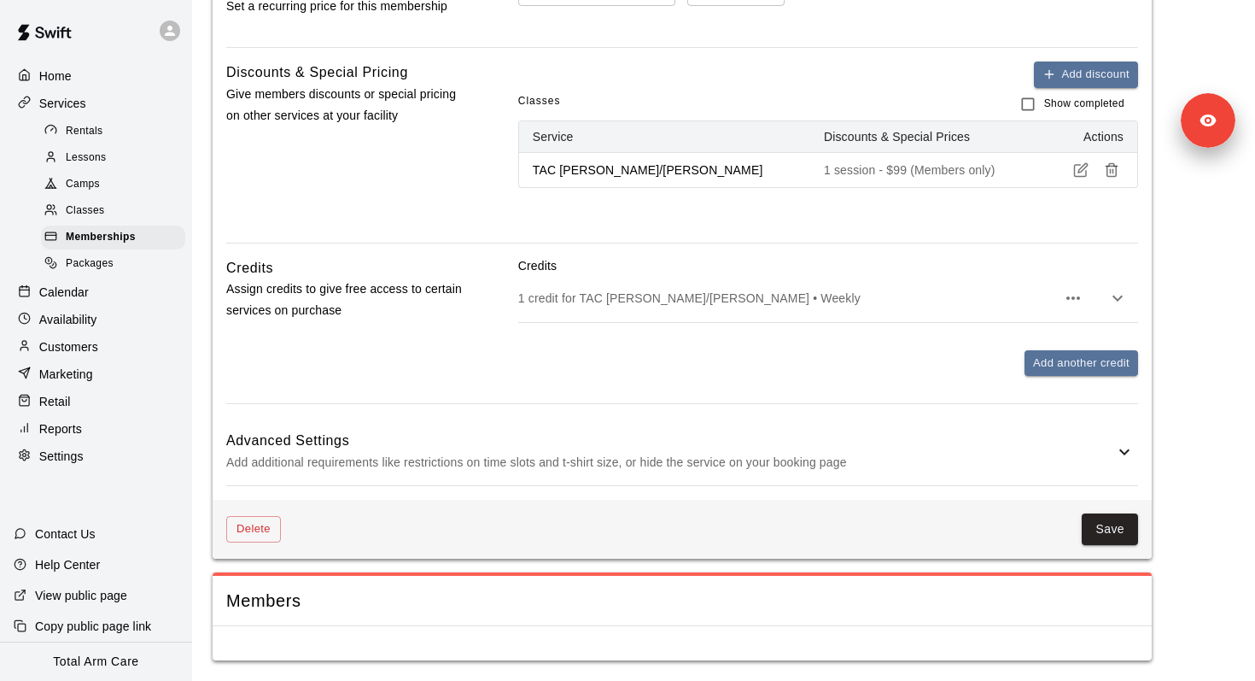
click at [1120, 306] on icon "button" at bounding box center [1118, 298] width 20 height 20
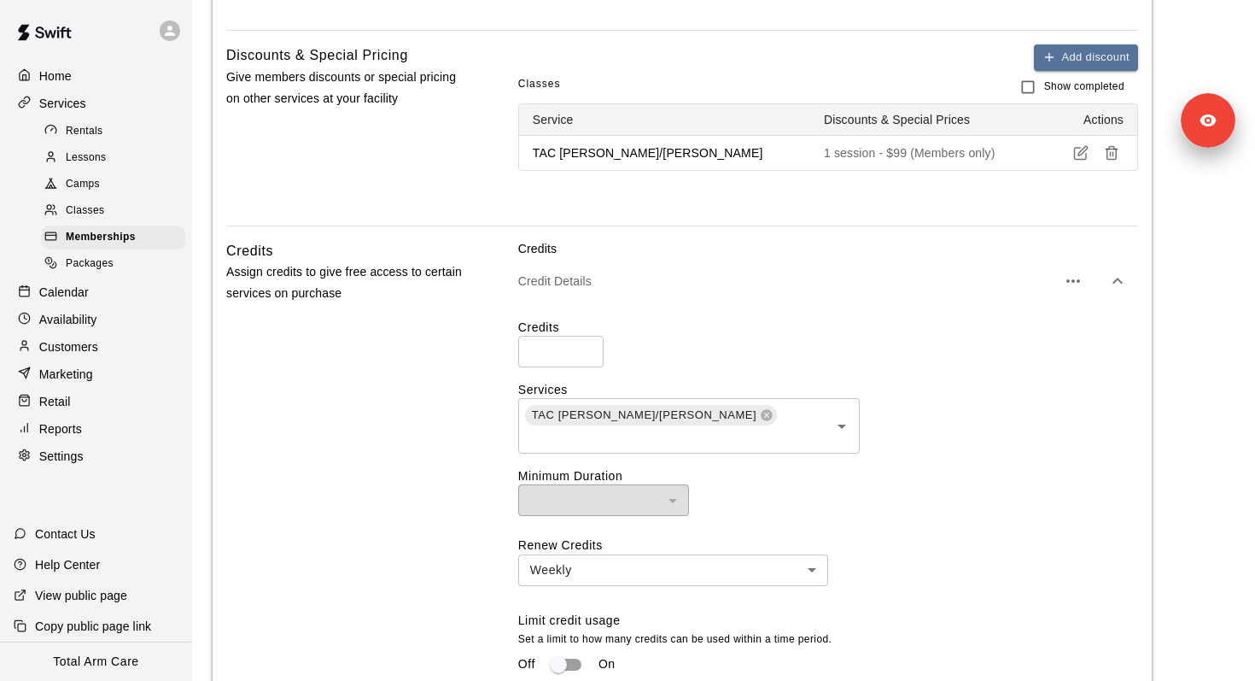
click at [1121, 284] on icon "button" at bounding box center [1118, 281] width 10 height 6
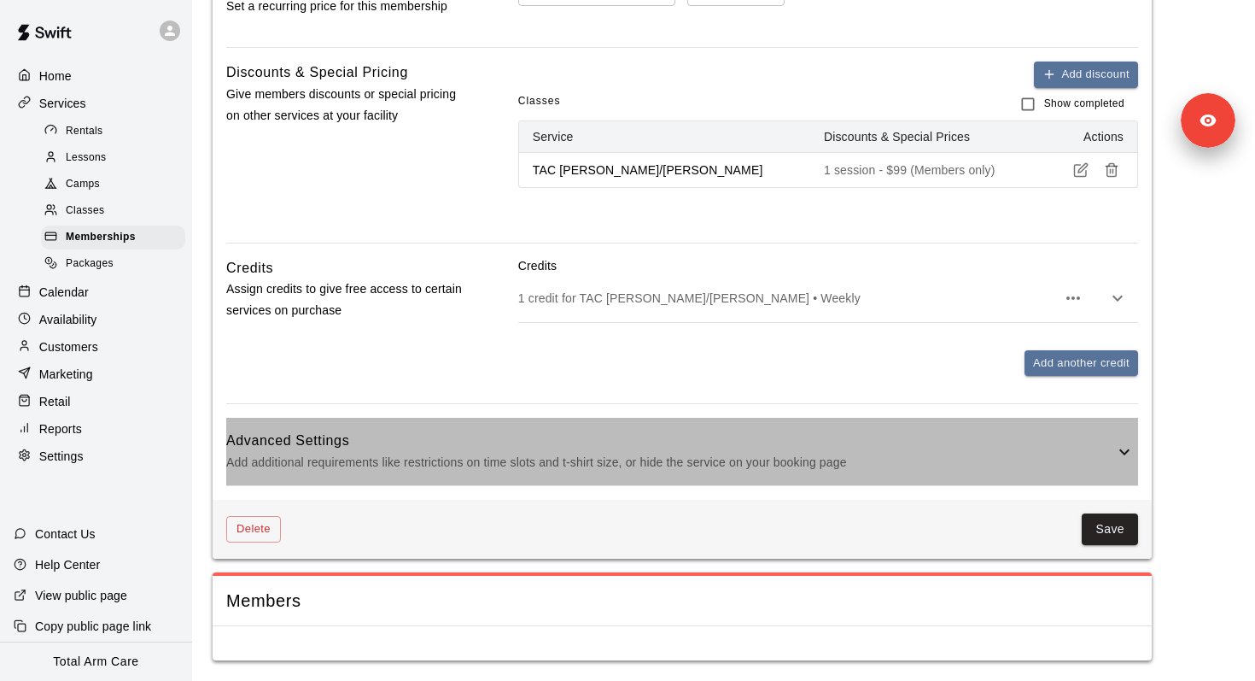
click at [1040, 448] on h6 "Advanced Settings" at bounding box center [670, 441] width 888 height 22
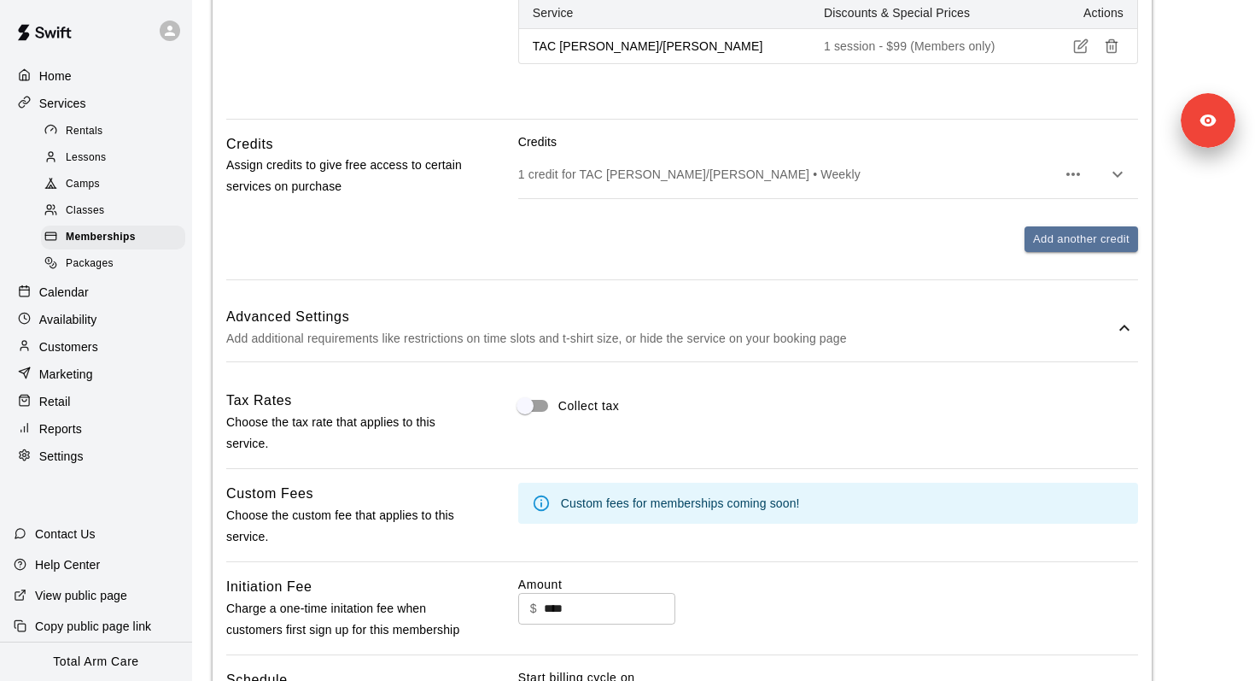
click at [1052, 347] on p "Add additional requirements like restrictions on time slots and t-shirt size, o…" at bounding box center [670, 338] width 888 height 21
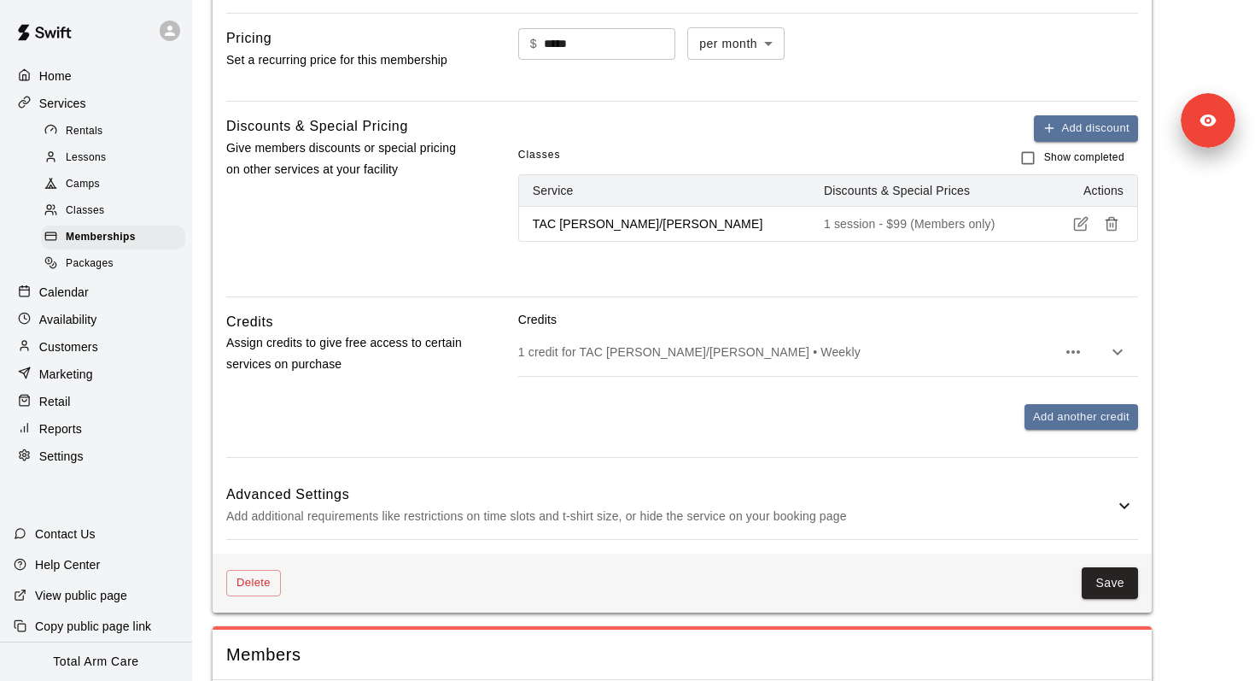
scroll to position [1138, 0]
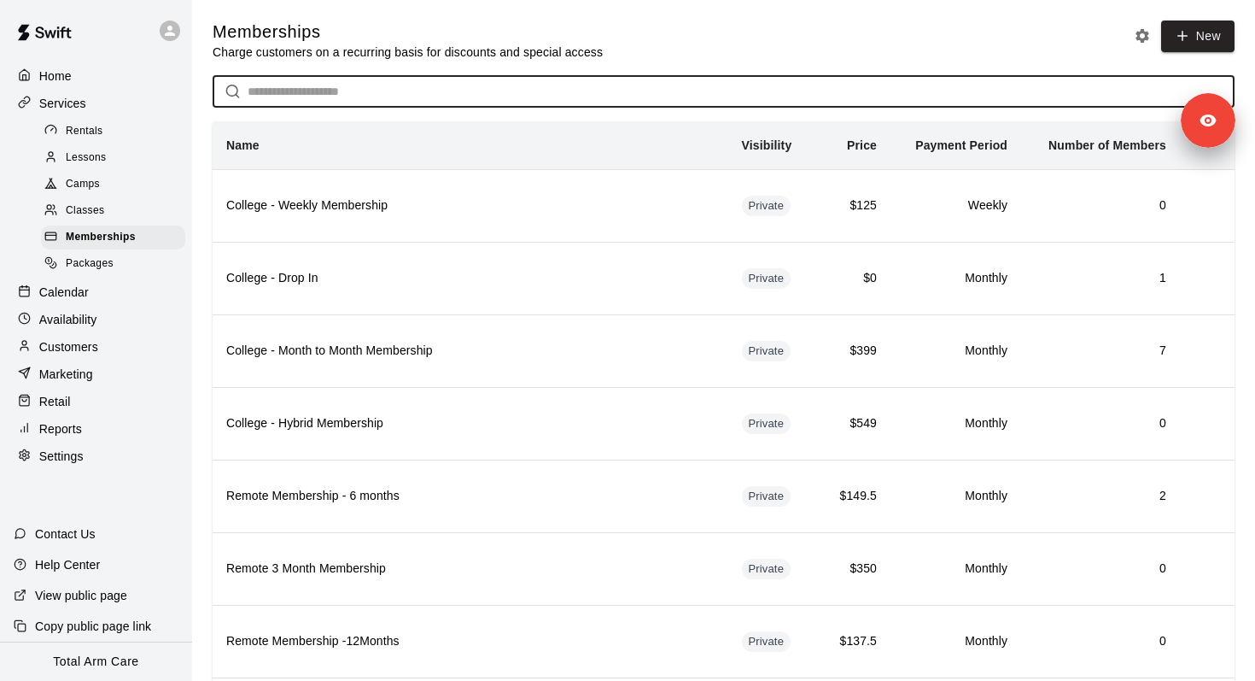
click at [367, 94] on input "text" at bounding box center [741, 92] width 987 height 32
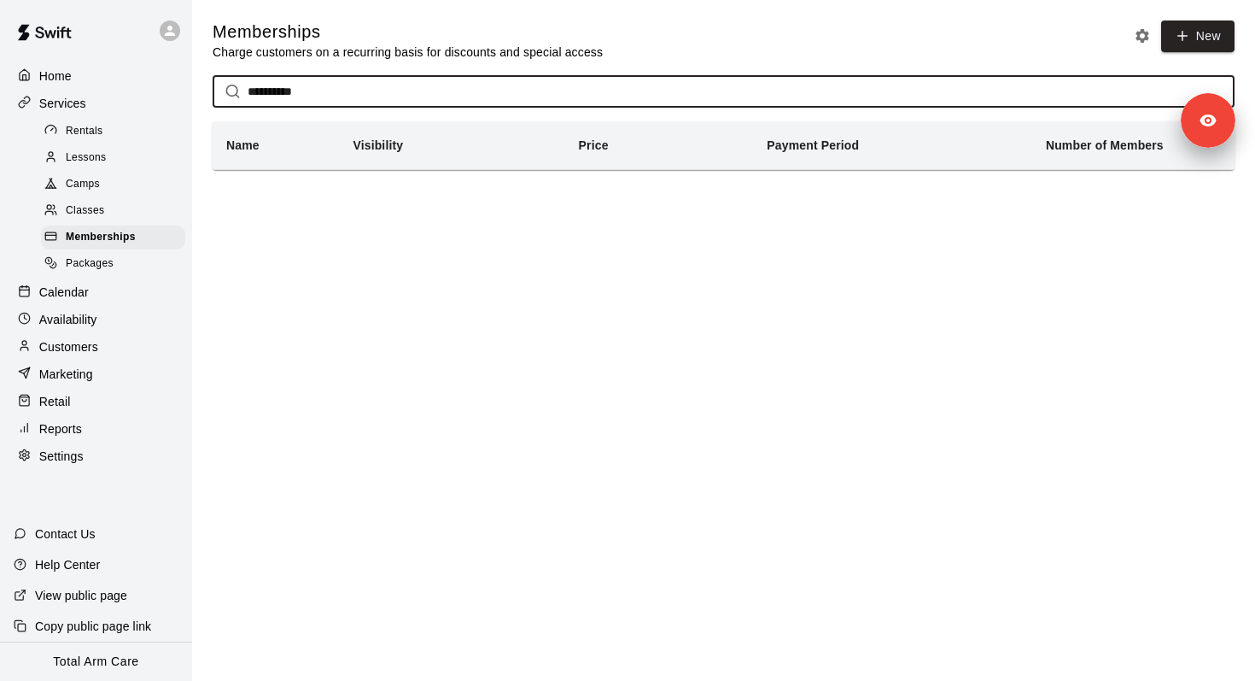
drag, startPoint x: 322, startPoint y: 94, endPoint x: -2, endPoint y: 66, distance: 324.9
click at [0, 66] on html "**********" at bounding box center [627, 109] width 1255 height 218
type input "*"
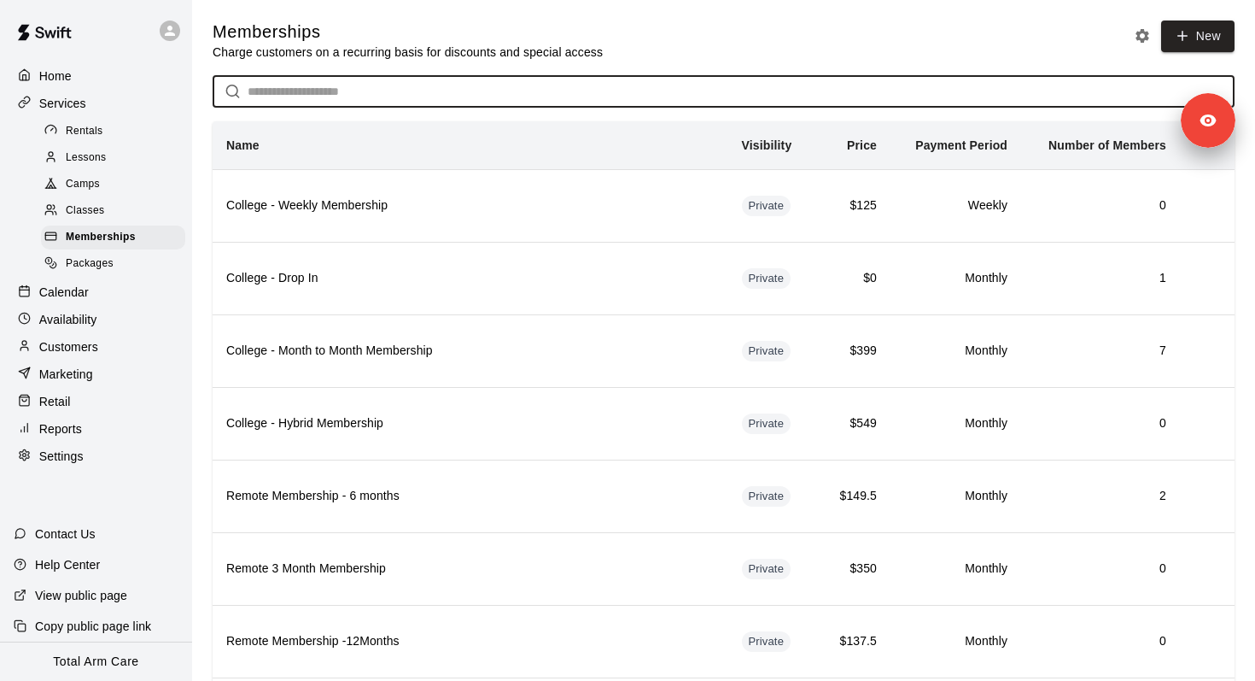
type input "*"
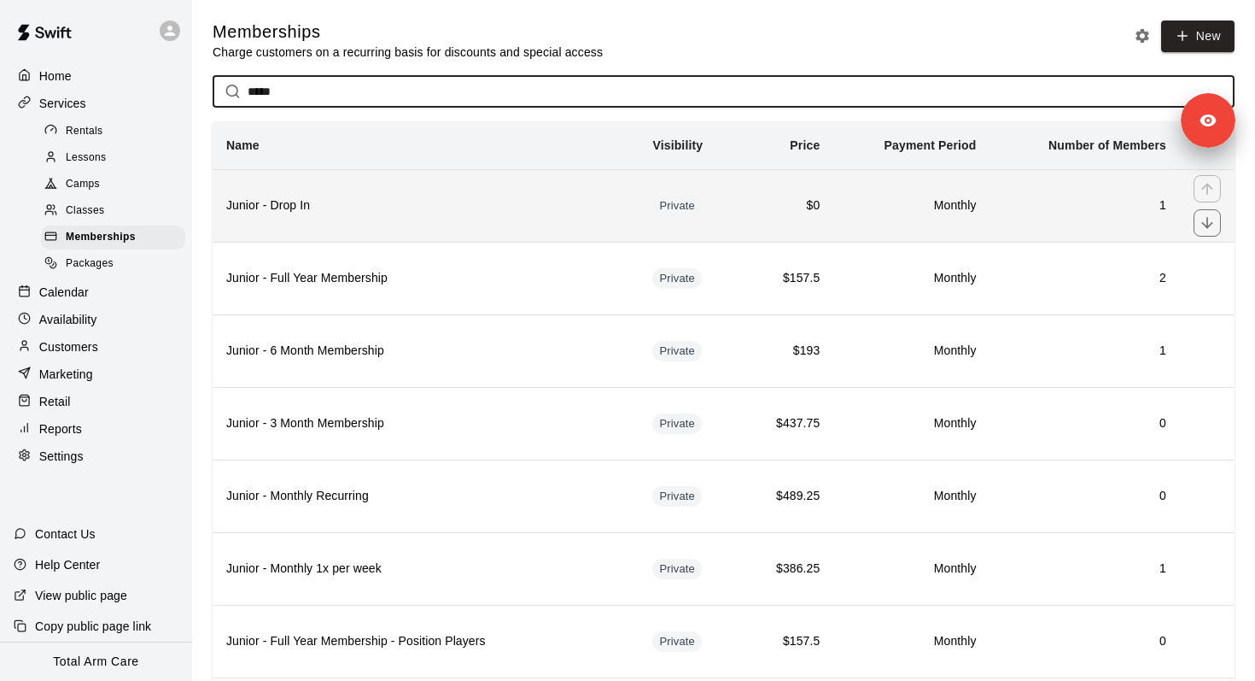
type input "*****"
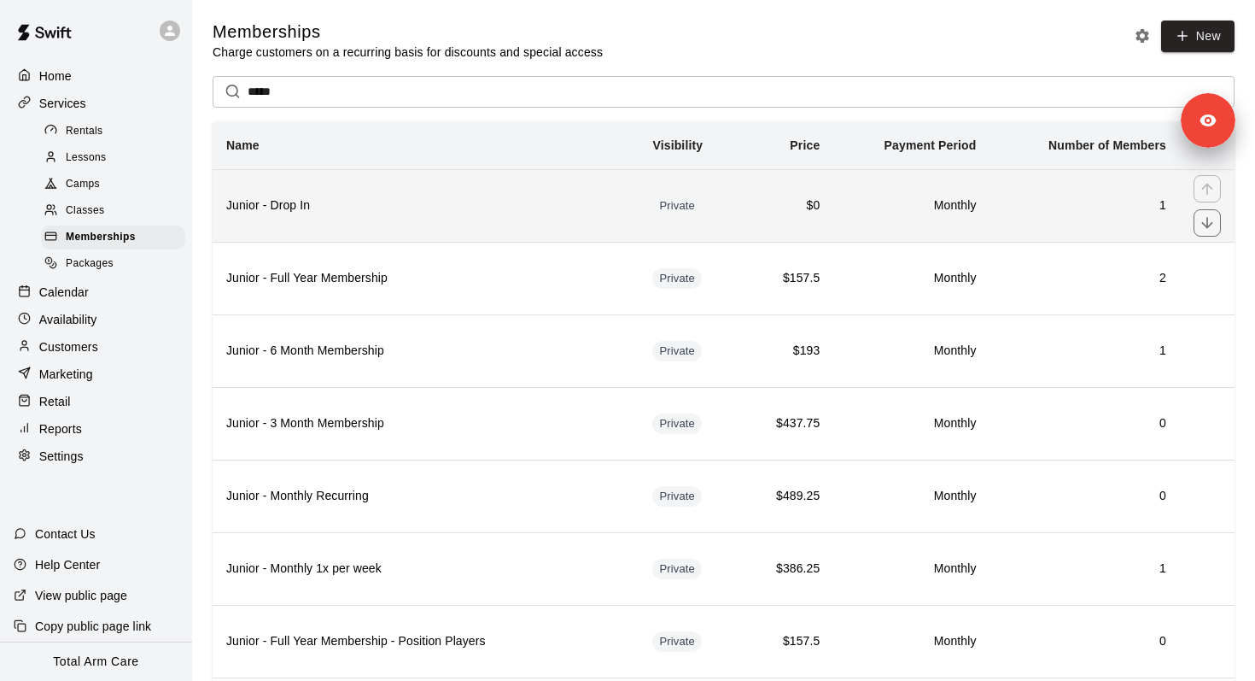
click at [658, 217] on td "Private" at bounding box center [690, 205] width 102 height 73
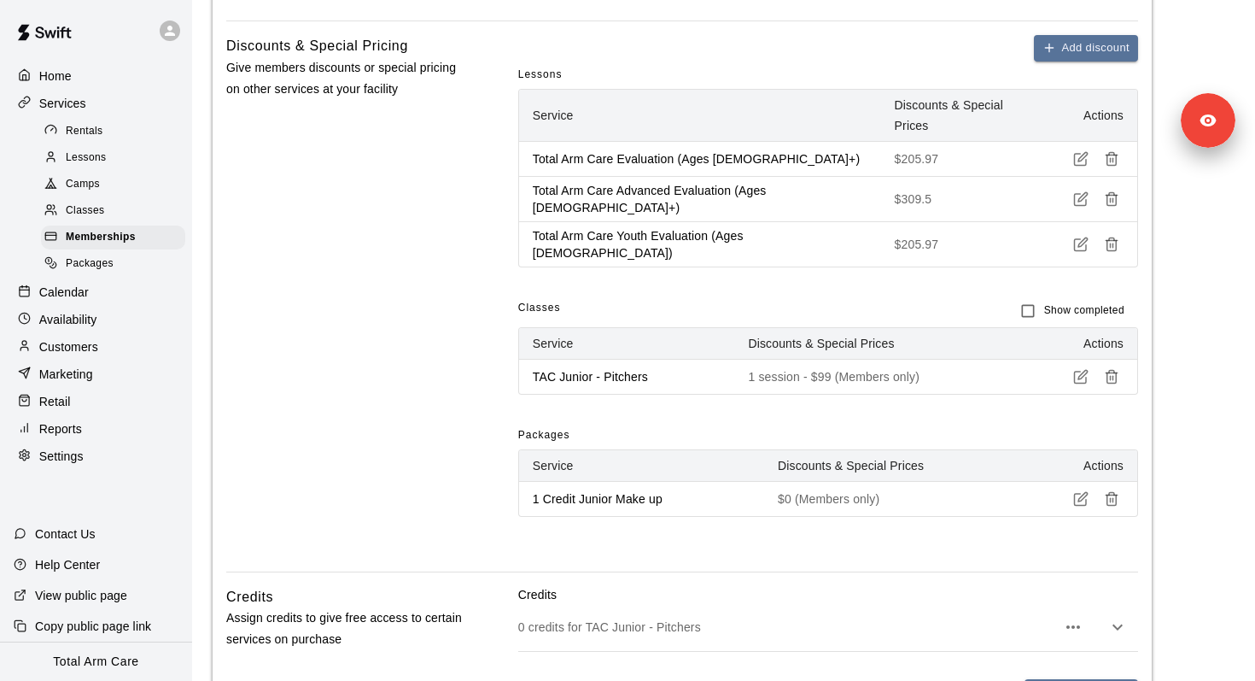
scroll to position [1002, 0]
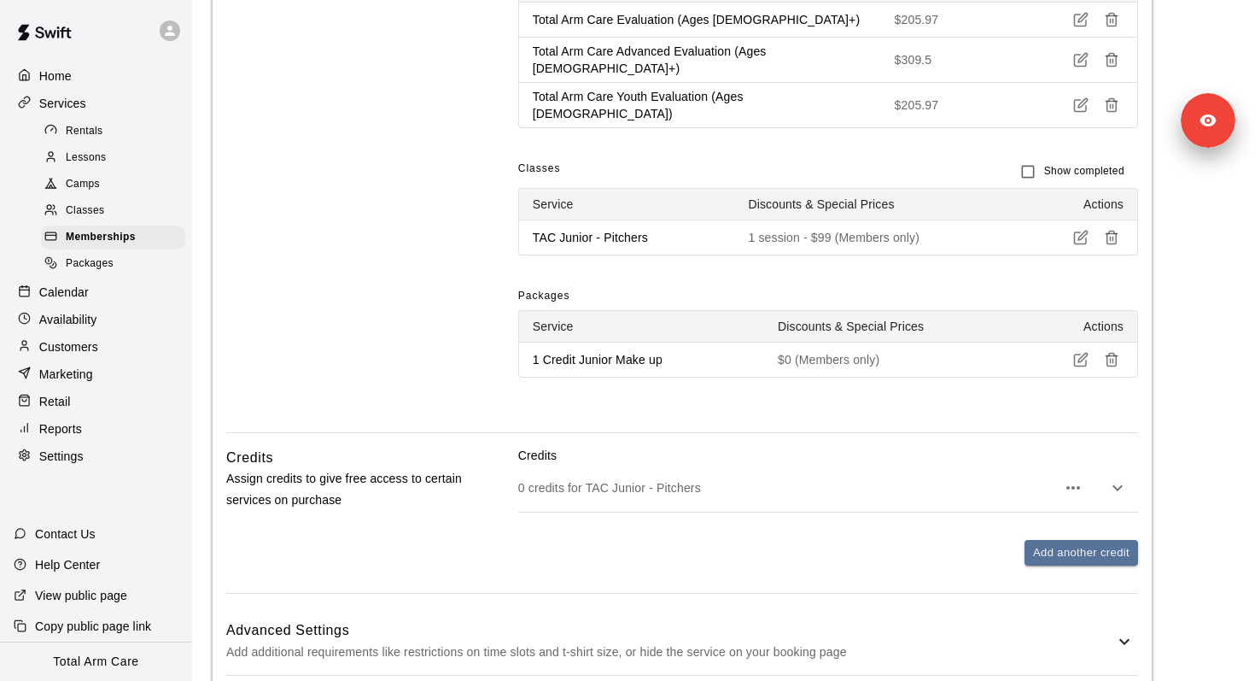
click at [1113, 477] on icon "button" at bounding box center [1118, 487] width 20 height 20
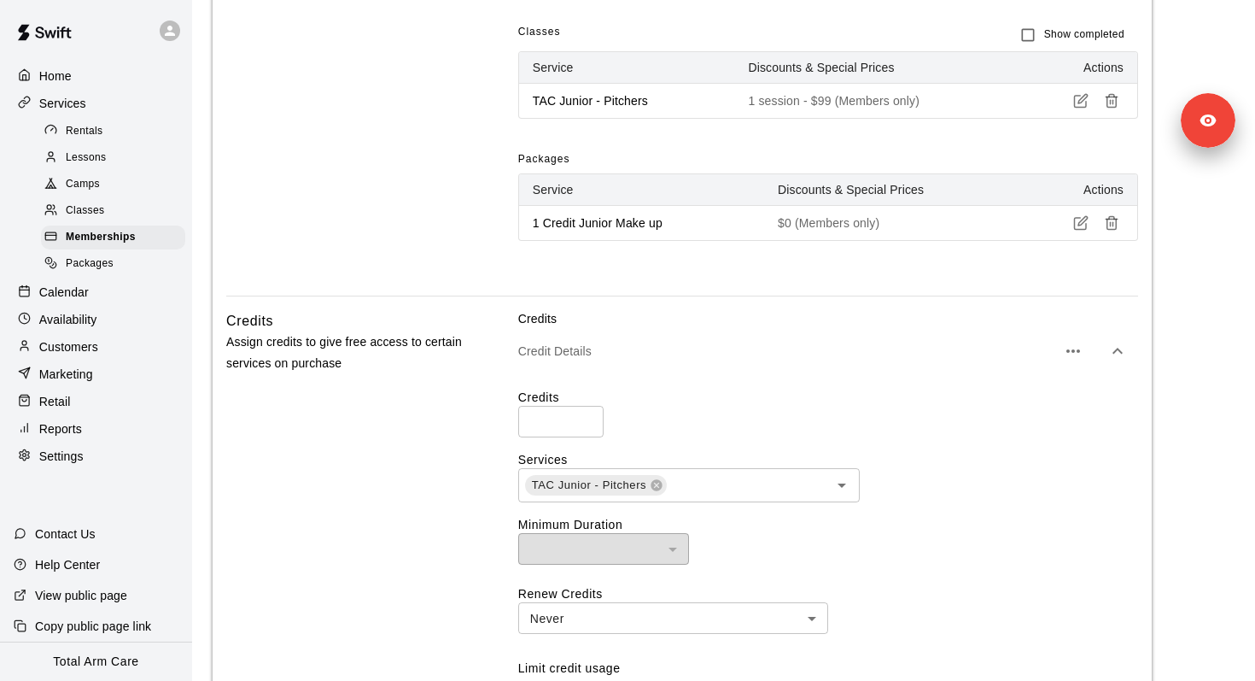
scroll to position [1172, 0]
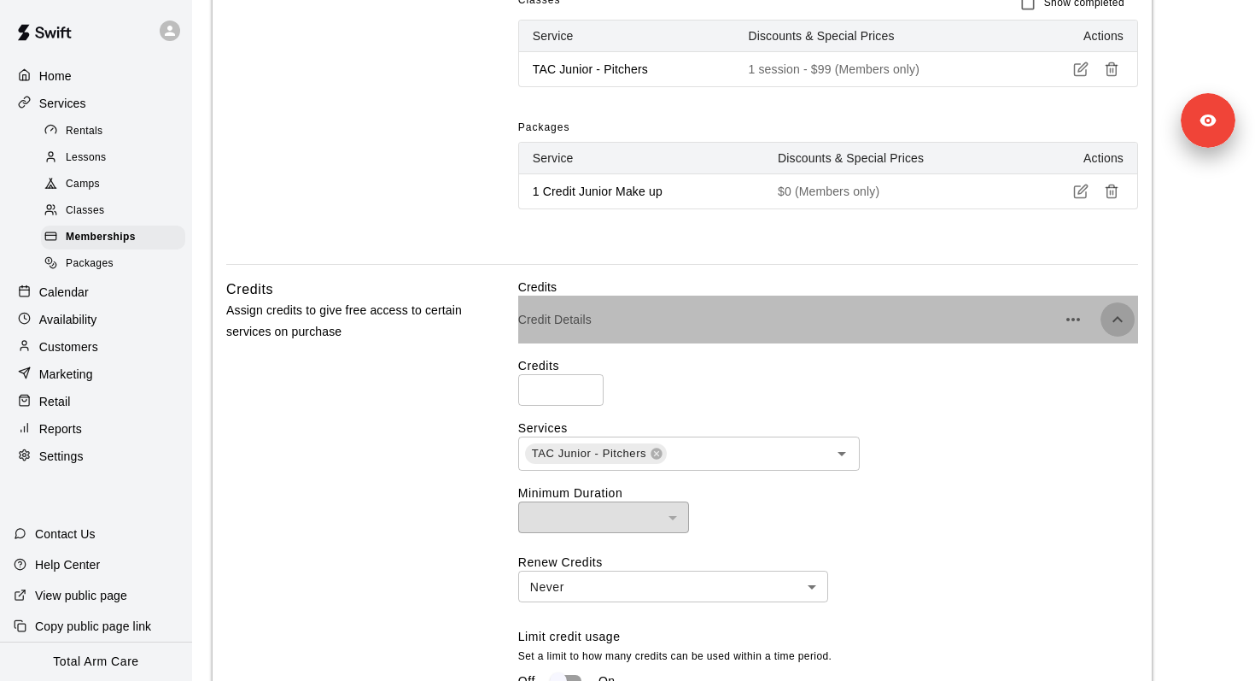
drag, startPoint x: 1122, startPoint y: 276, endPoint x: 1123, endPoint y: 293, distance: 17.1
click at [1123, 309] on icon "button" at bounding box center [1118, 319] width 20 height 20
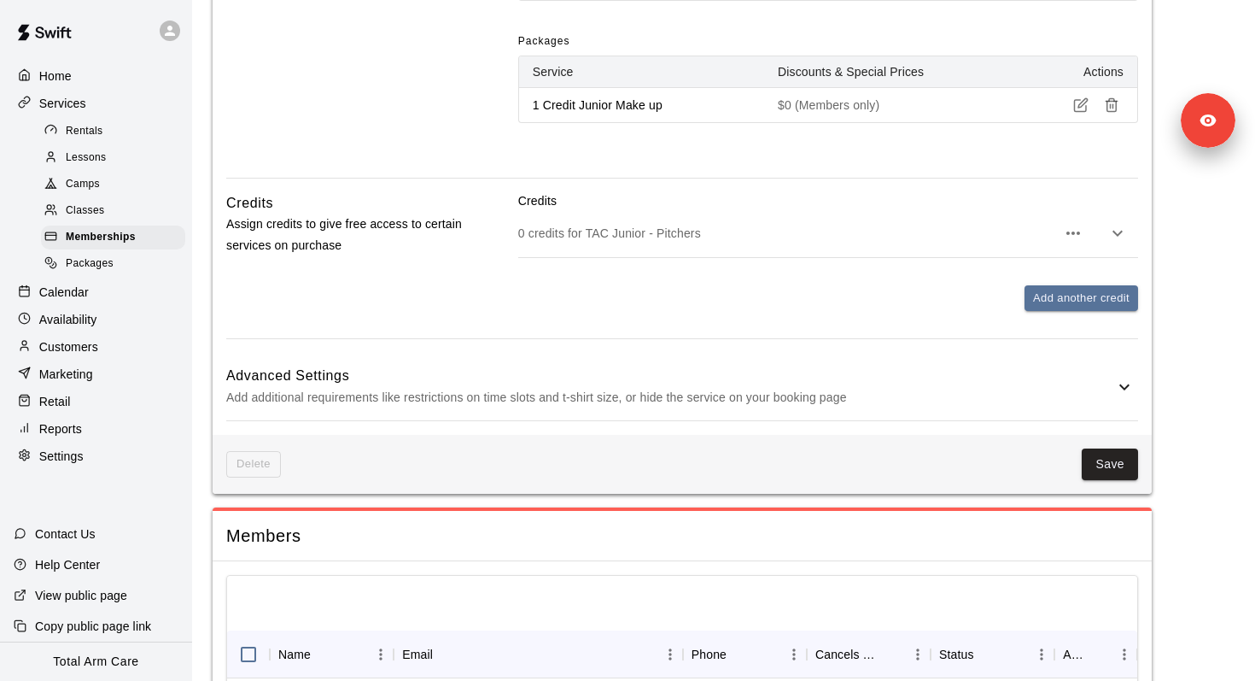
scroll to position [1294, 0]
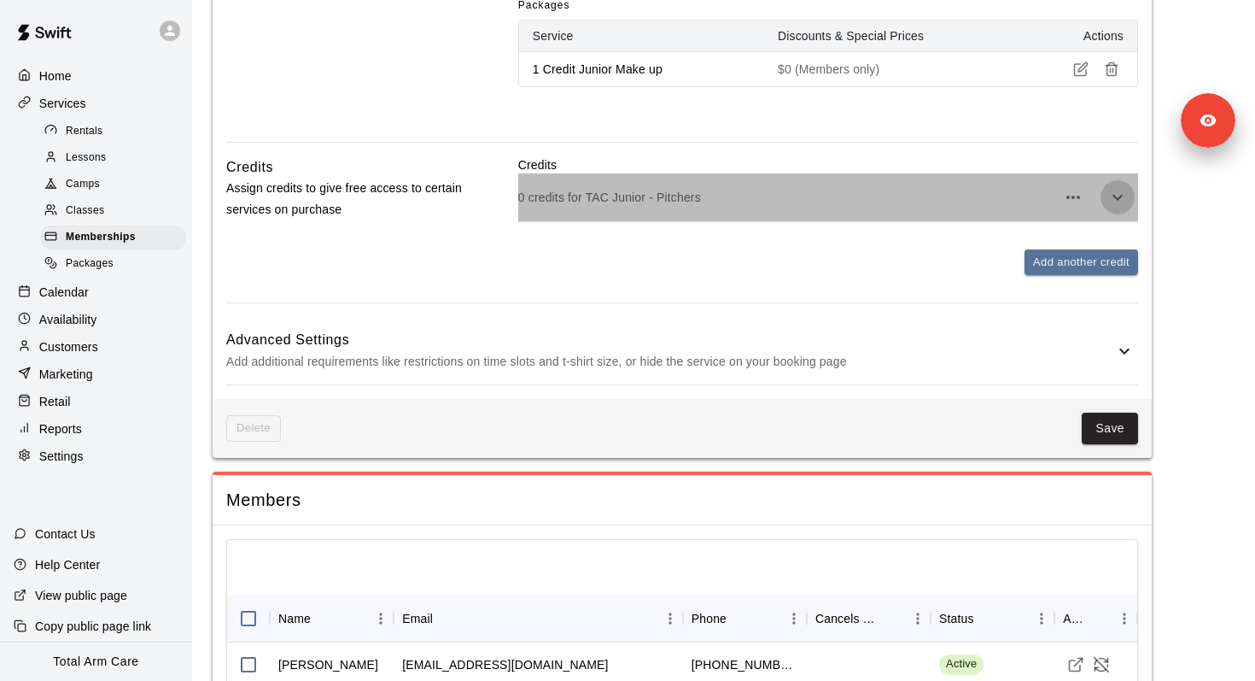
click at [1120, 187] on icon "button" at bounding box center [1118, 197] width 20 height 20
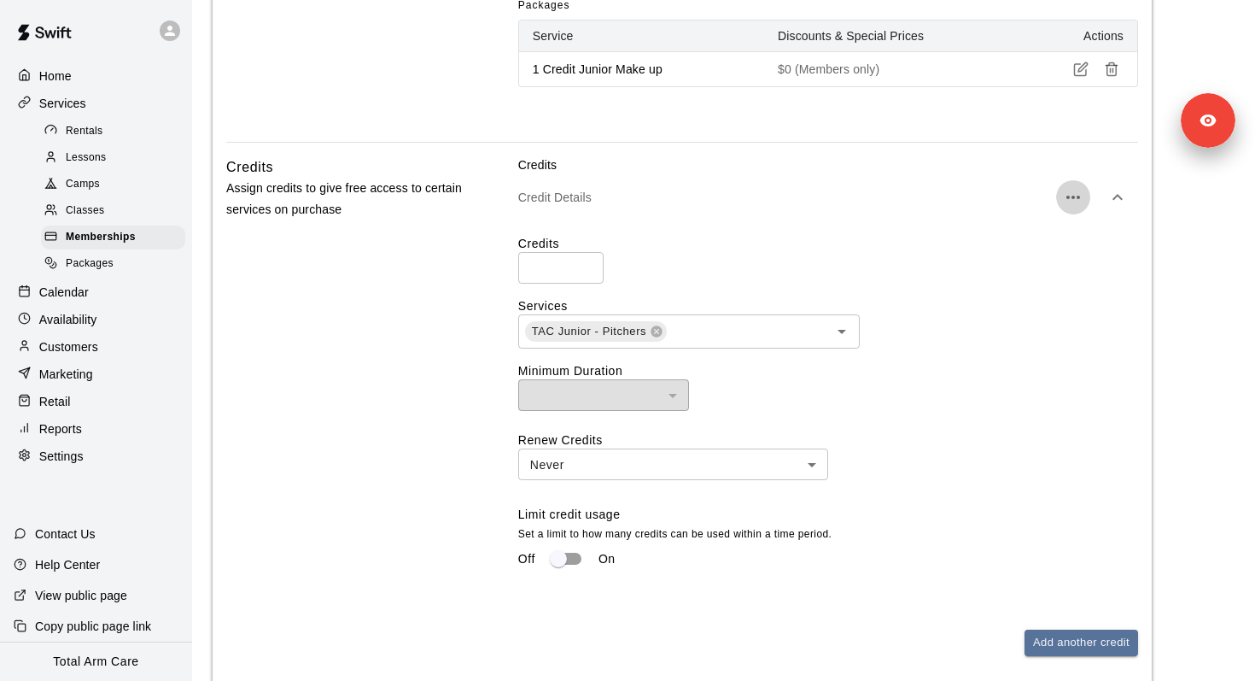
click at [1078, 187] on icon "button" at bounding box center [1073, 197] width 20 height 20
click at [1022, 212] on li "Delete credit" at bounding box center [999, 207] width 128 height 27
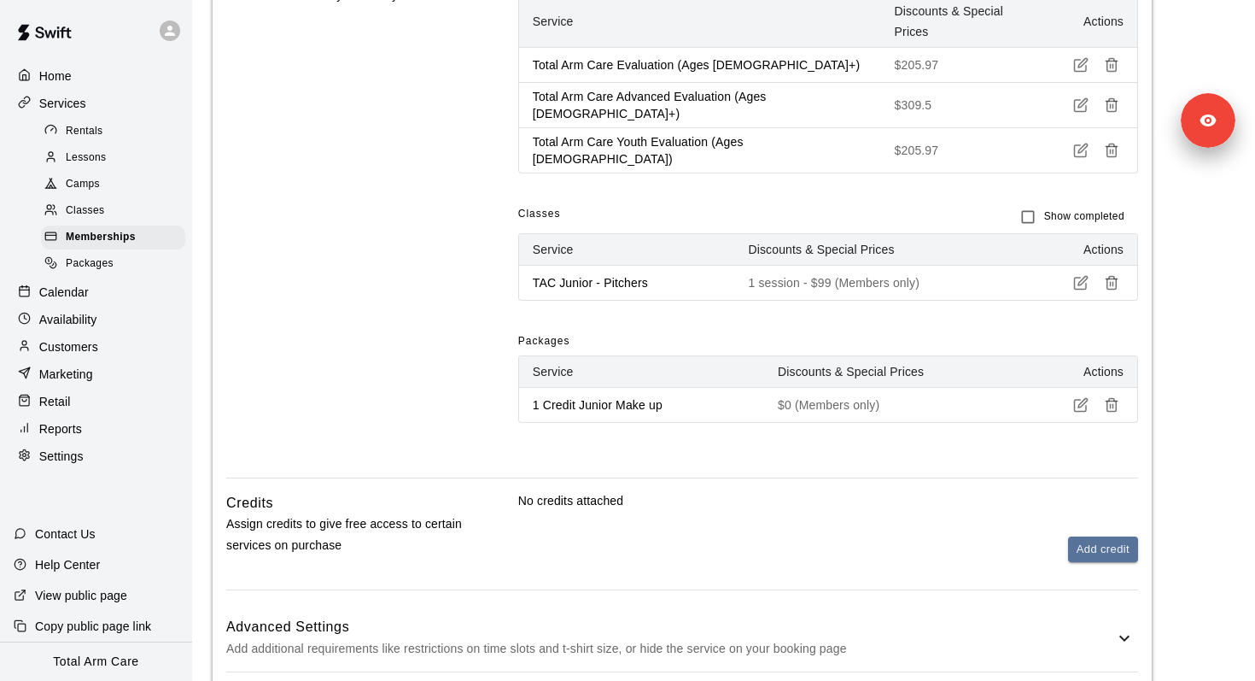
scroll to position [1205, 0]
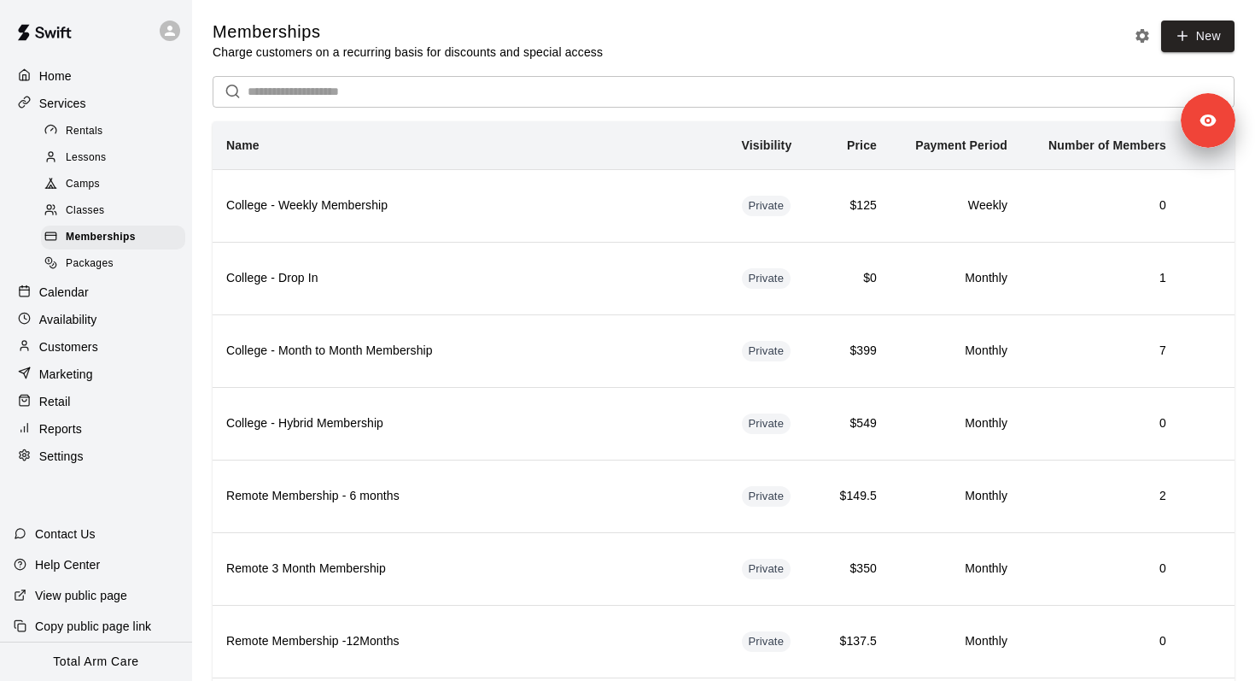
click at [357, 97] on input "text" at bounding box center [741, 92] width 987 height 32
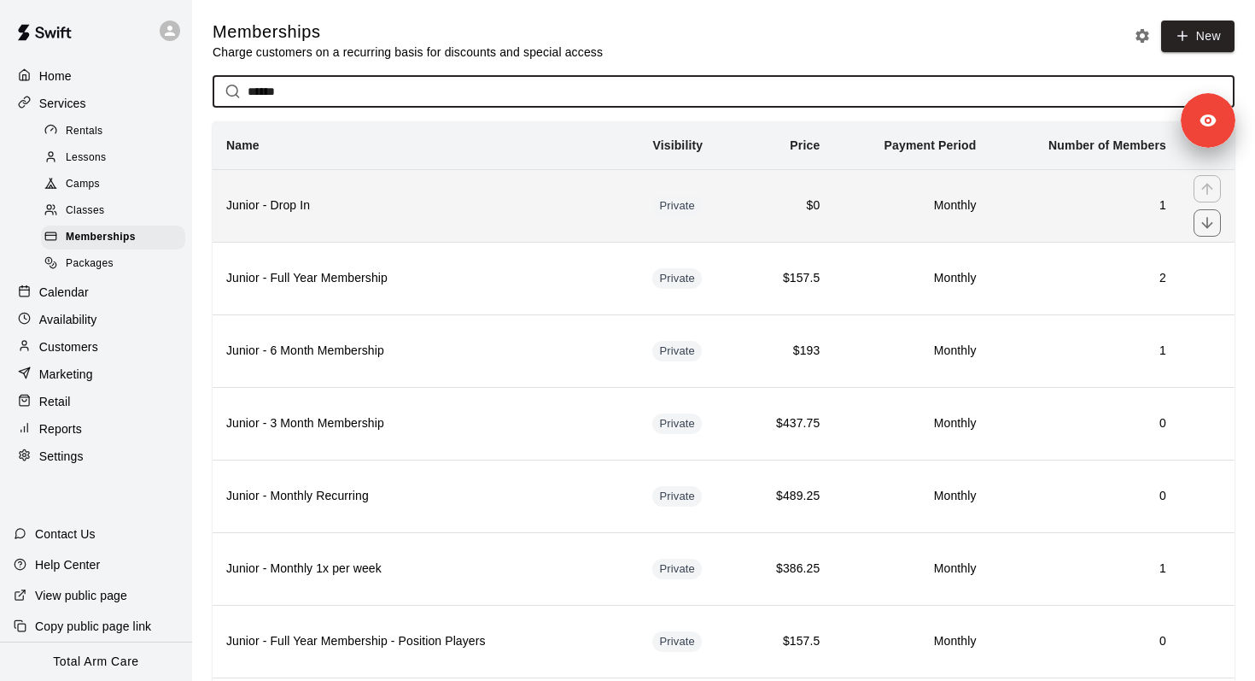
type input "******"
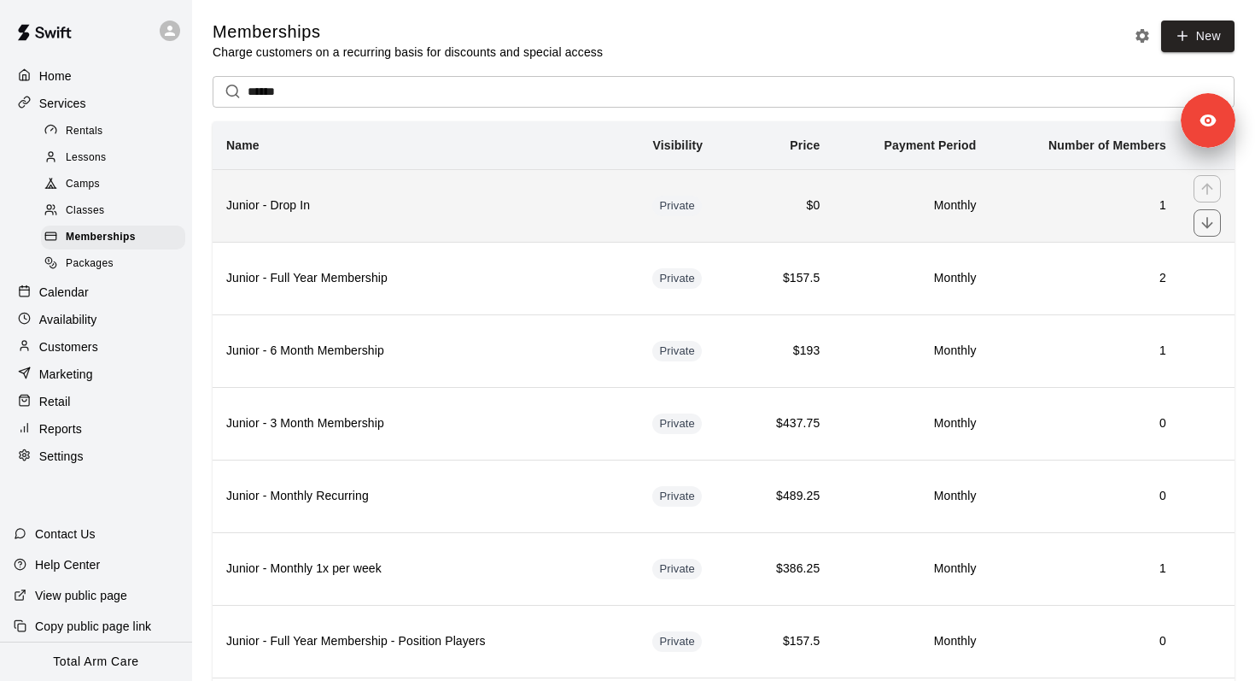
click at [485, 204] on h6 "Junior - Drop In" at bounding box center [425, 205] width 399 height 19
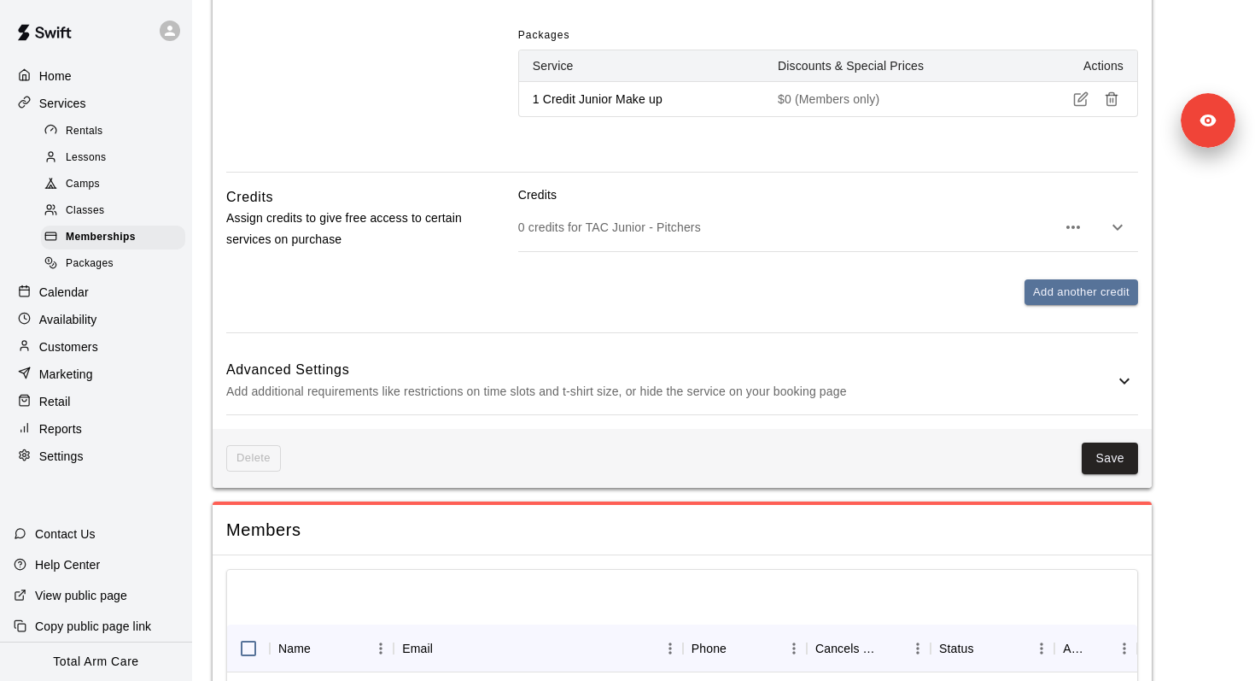
scroll to position [1261, 0]
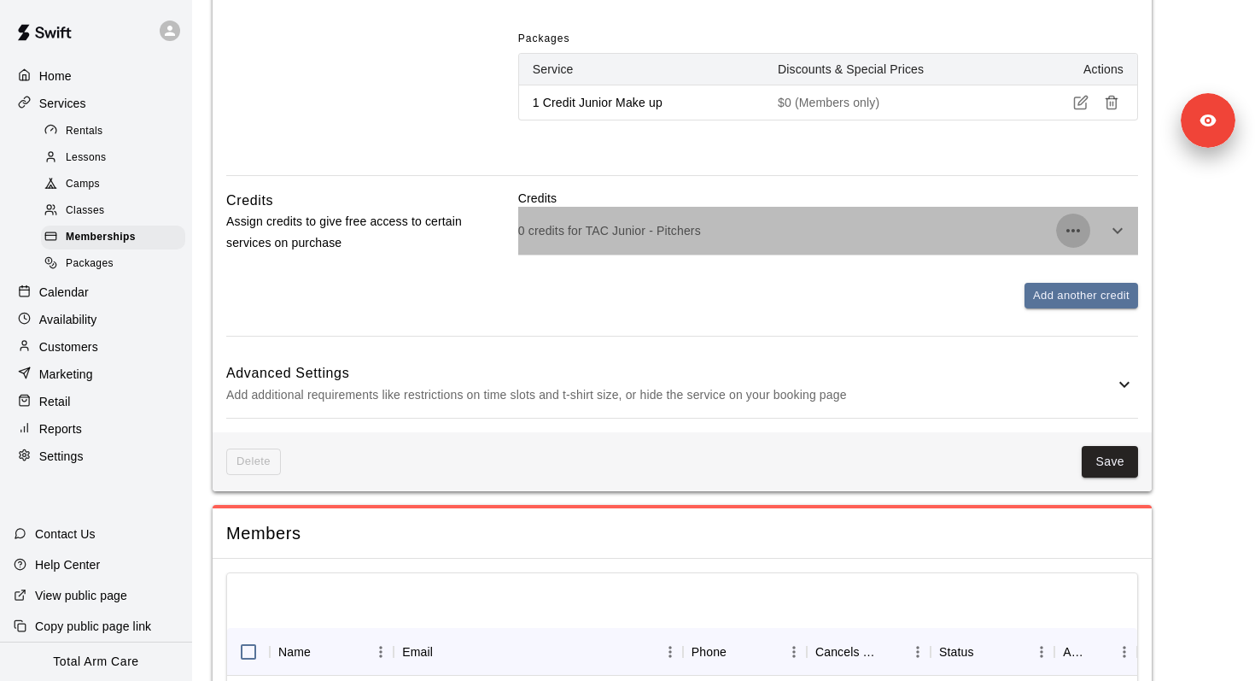
click at [1084, 214] on button "button" at bounding box center [1073, 231] width 34 height 34
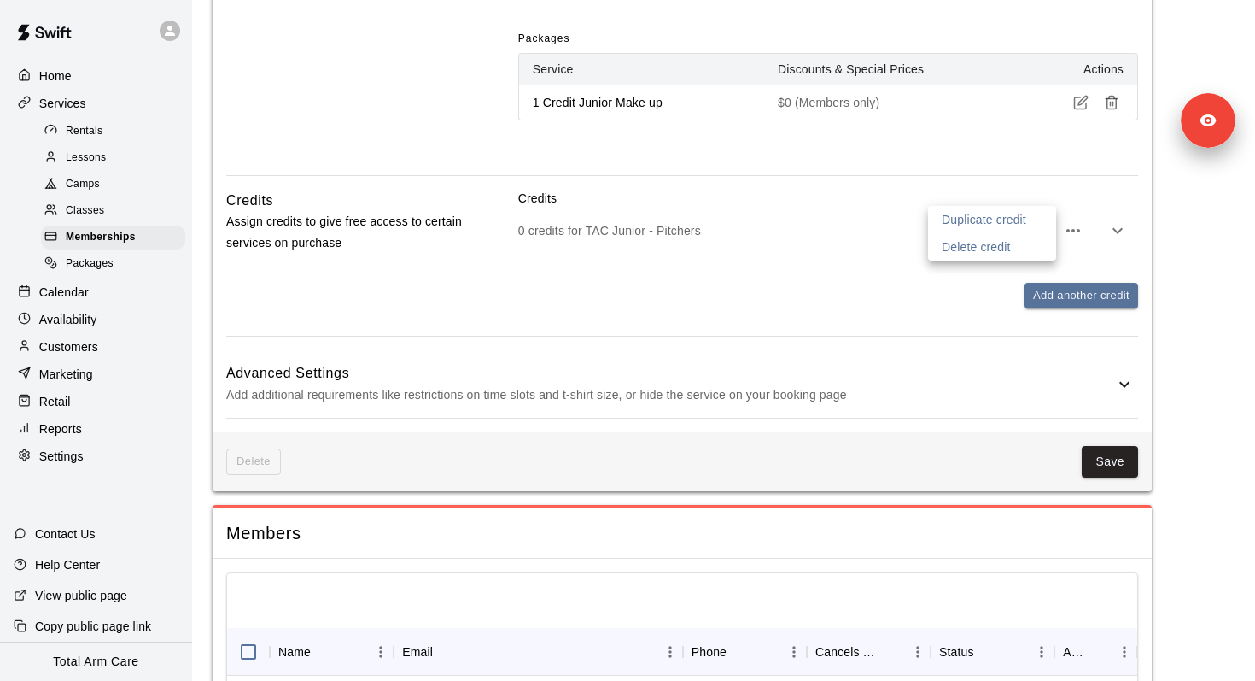
click at [1012, 248] on li "Delete credit" at bounding box center [992, 246] width 128 height 27
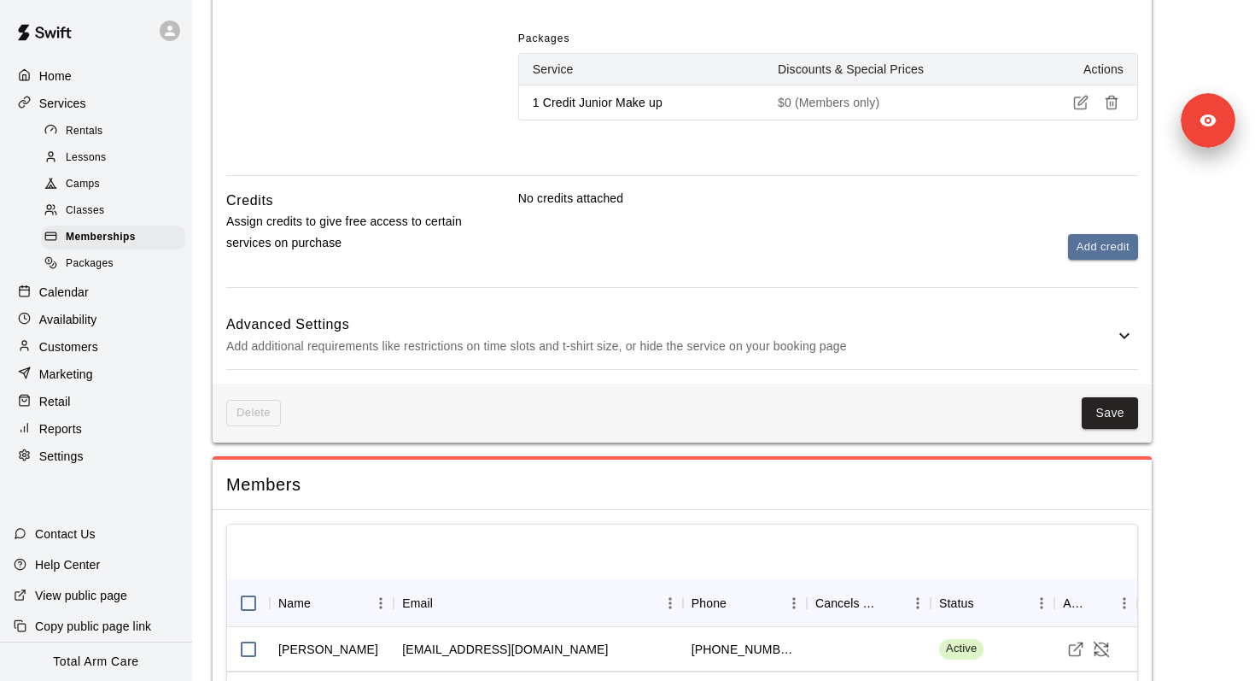
click at [1112, 397] on button "Save" at bounding box center [1110, 413] width 56 height 32
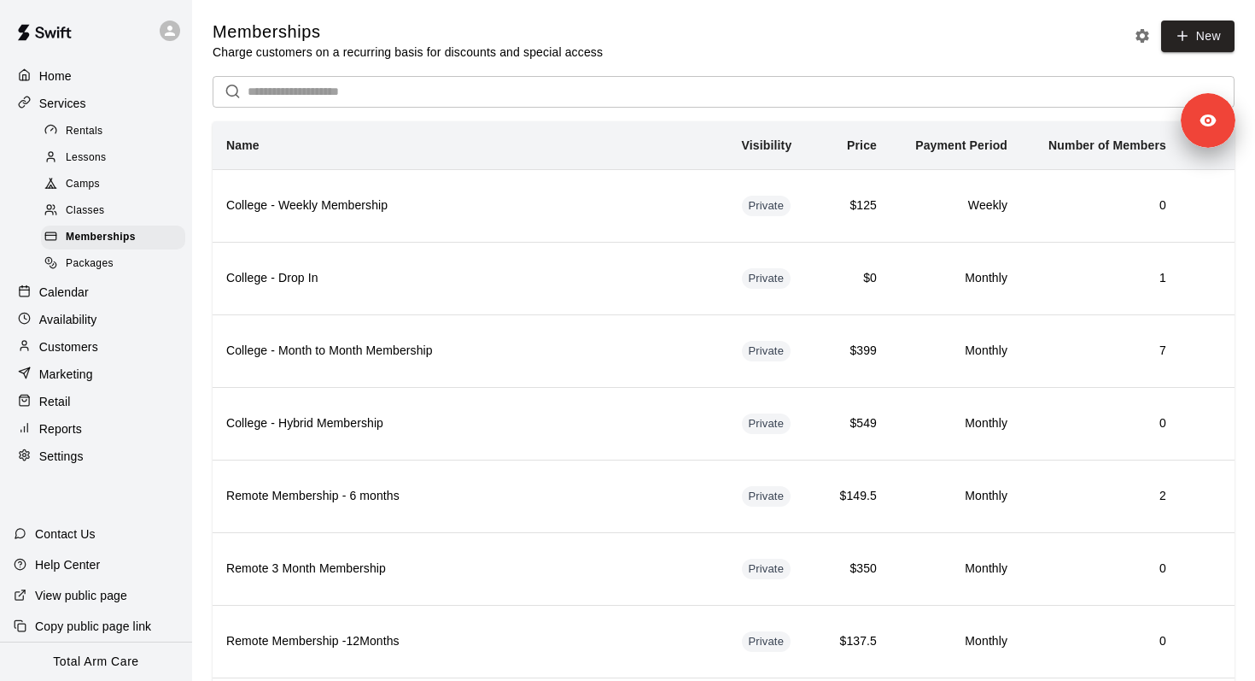
click at [351, 91] on input "text" at bounding box center [741, 92] width 987 height 32
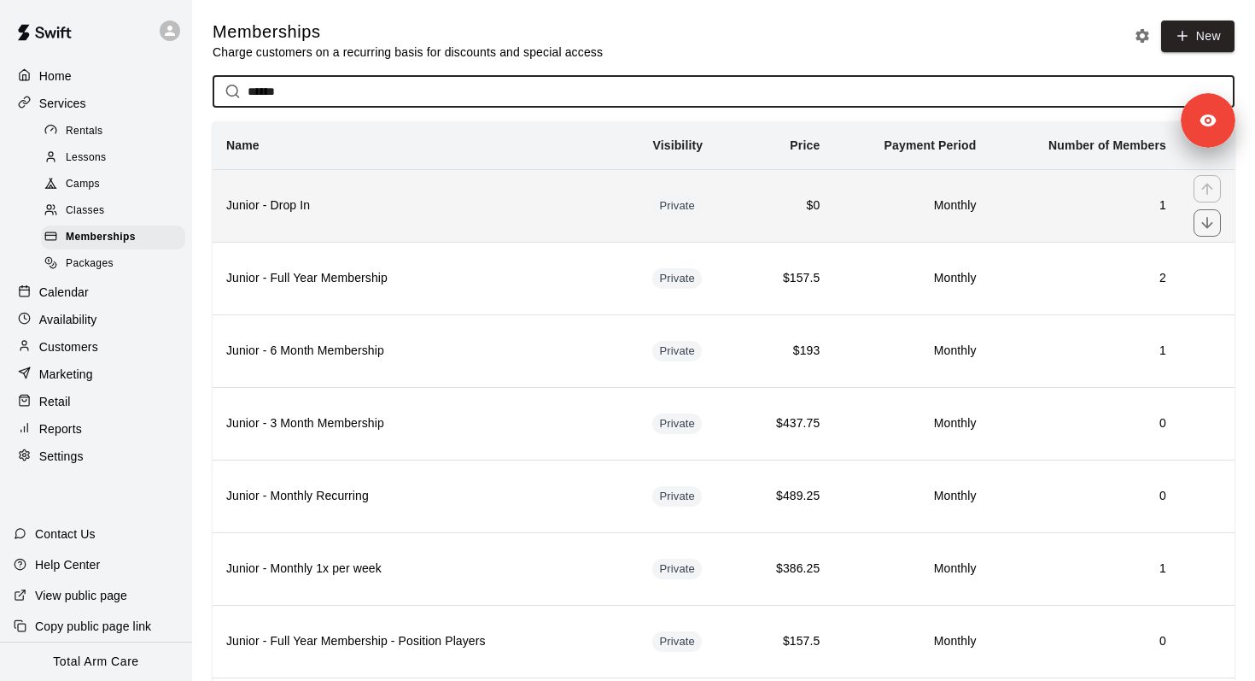
type input "******"
click at [412, 203] on h6 "Junior - Drop In" at bounding box center [425, 205] width 399 height 19
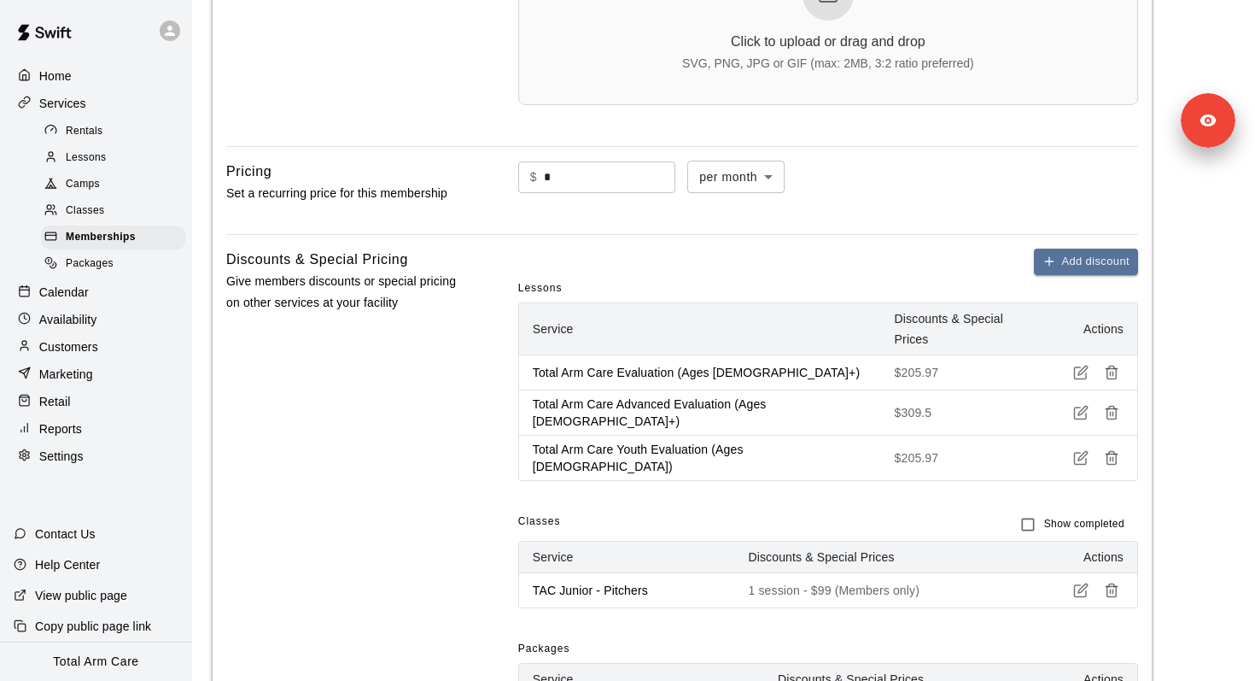
scroll to position [966, 0]
